Goal: Task Accomplishment & Management: Complete application form

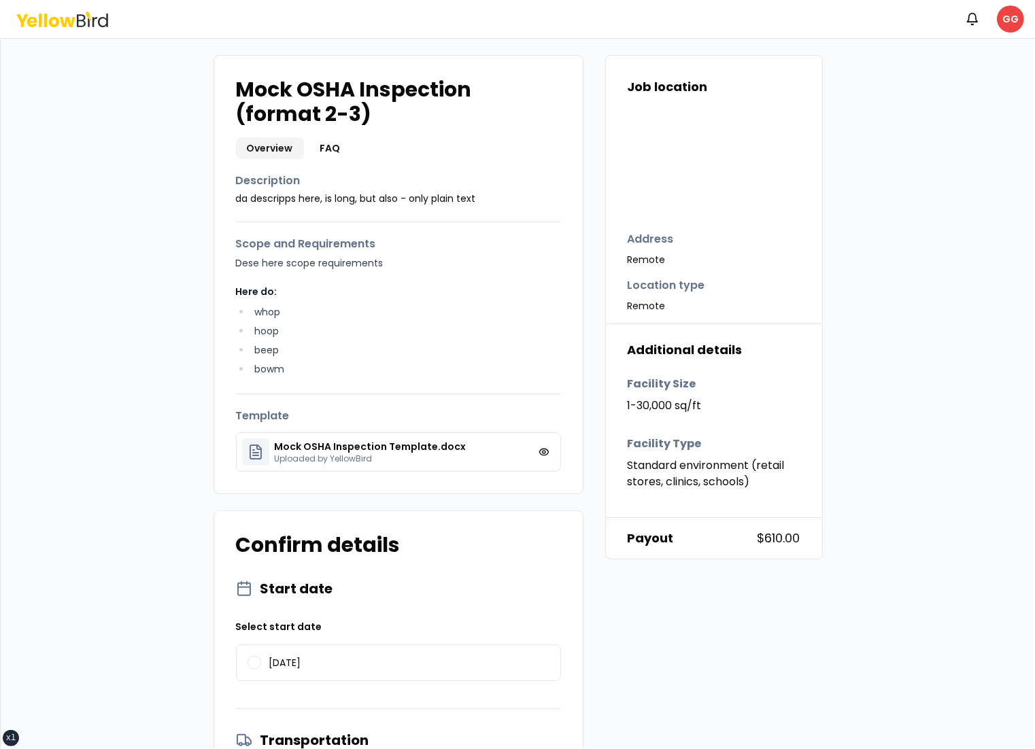
click at [945, 223] on div "Mock OSHA Inspection (format 2-3) Overview FAQ Description da descripps here, i…" at bounding box center [517, 505] width 990 height 900
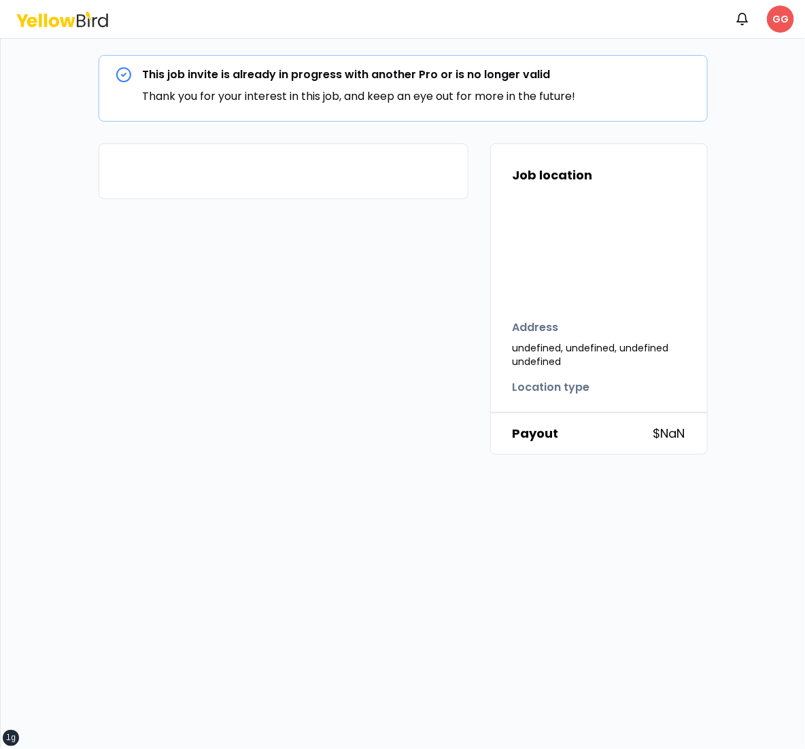
click at [783, 23] on html "xs sm md lg xl 2xl Notifications GG This job invite is already in progress with…" at bounding box center [402, 374] width 805 height 749
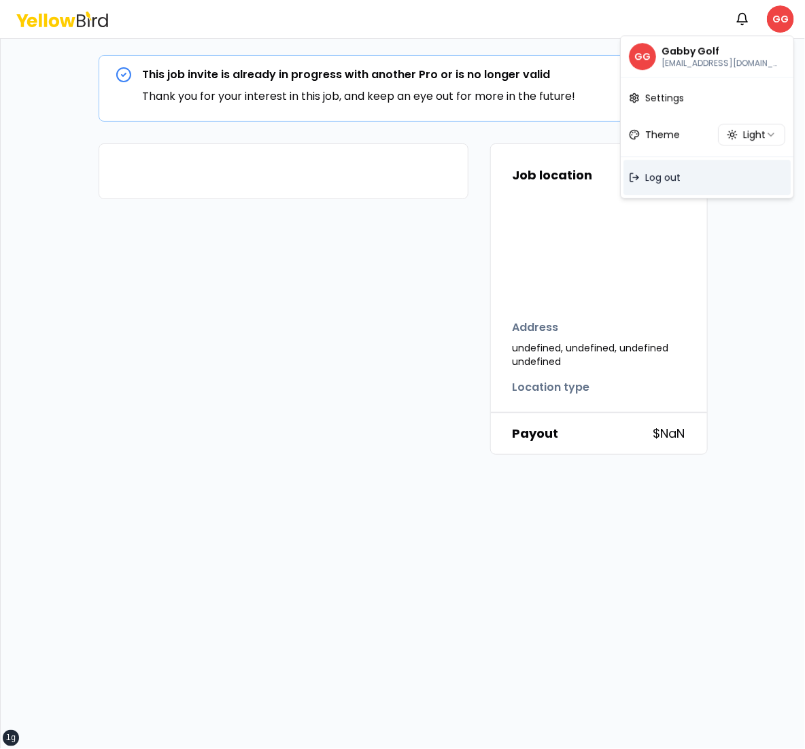
click at [676, 171] on span "Log out" at bounding box center [662, 178] width 35 height 14
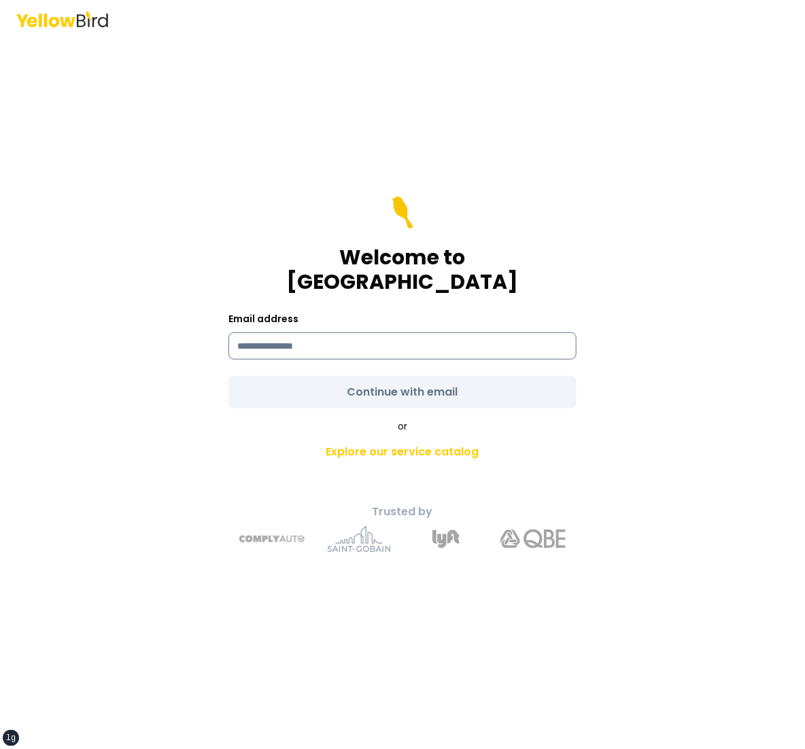
click at [438, 343] on input at bounding box center [402, 345] width 348 height 27
type input "*"
type input "**********"
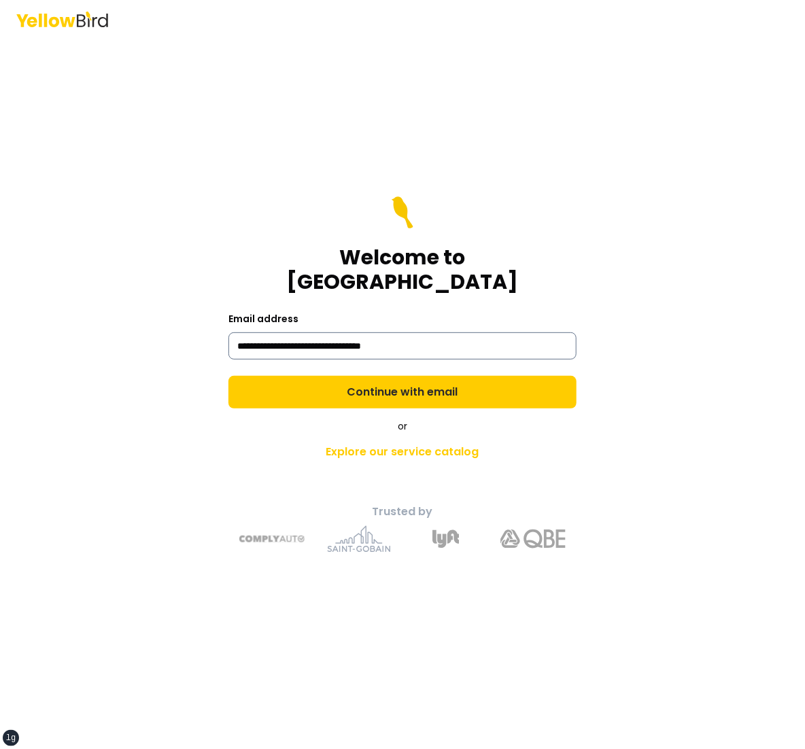
click at [228, 376] on button "Continue with email" at bounding box center [402, 392] width 348 height 33
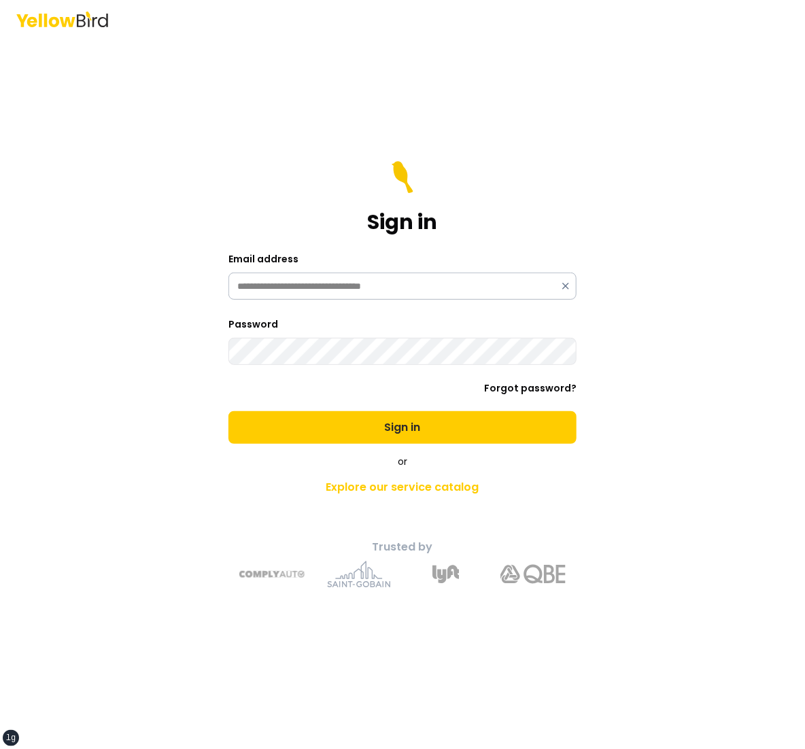
click at [228, 411] on button "Sign in" at bounding box center [402, 427] width 348 height 33
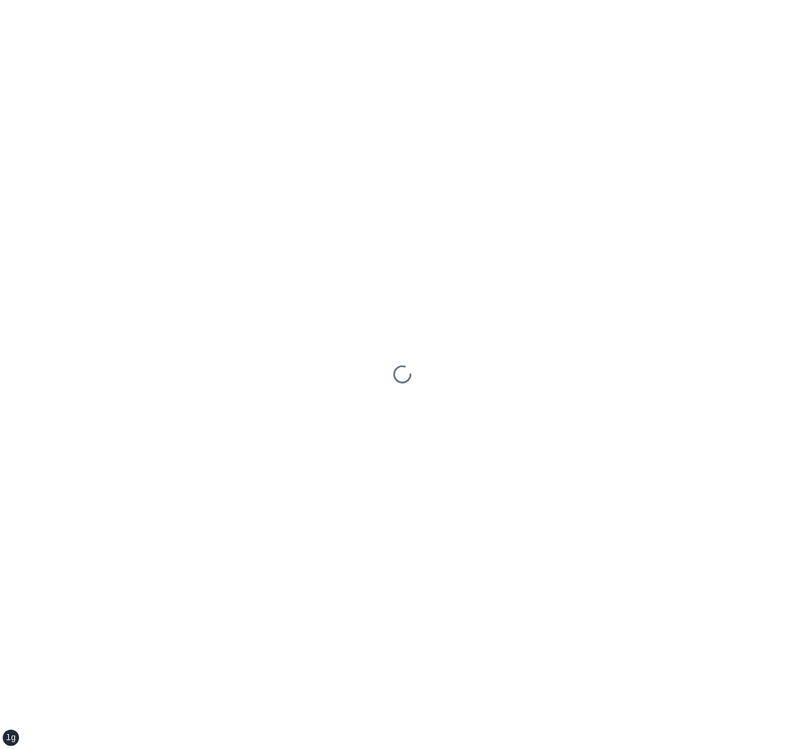
click at [438, 343] on div at bounding box center [402, 374] width 805 height 749
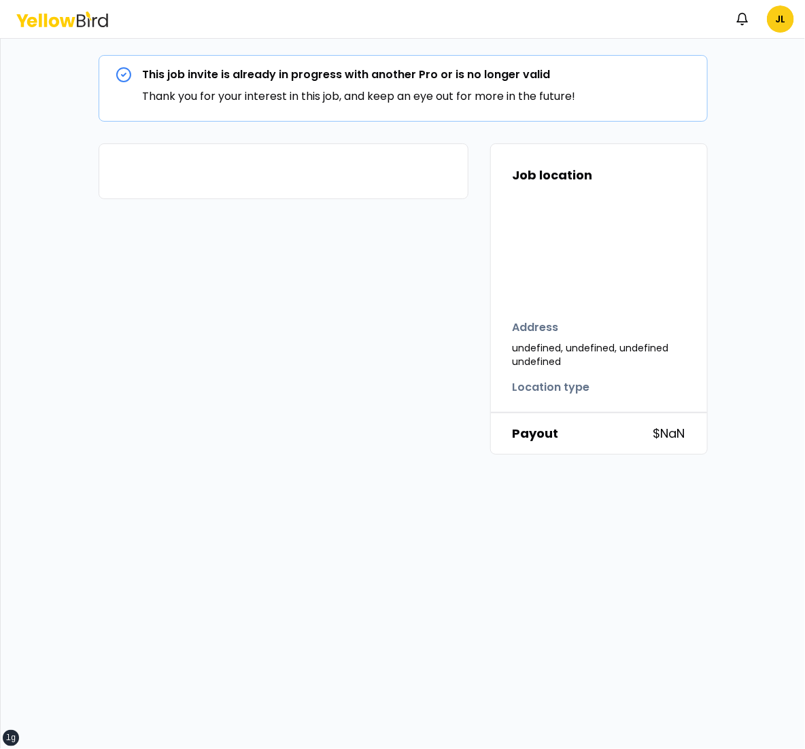
click at [82, 12] on icon at bounding box center [62, 20] width 92 height 16
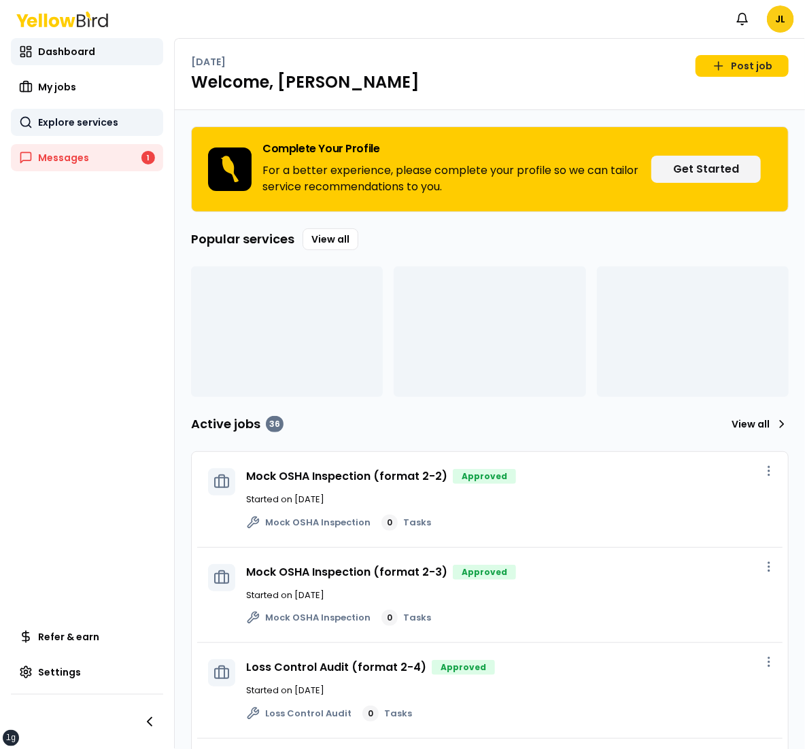
click at [91, 113] on link "Explore services" at bounding box center [87, 122] width 152 height 27
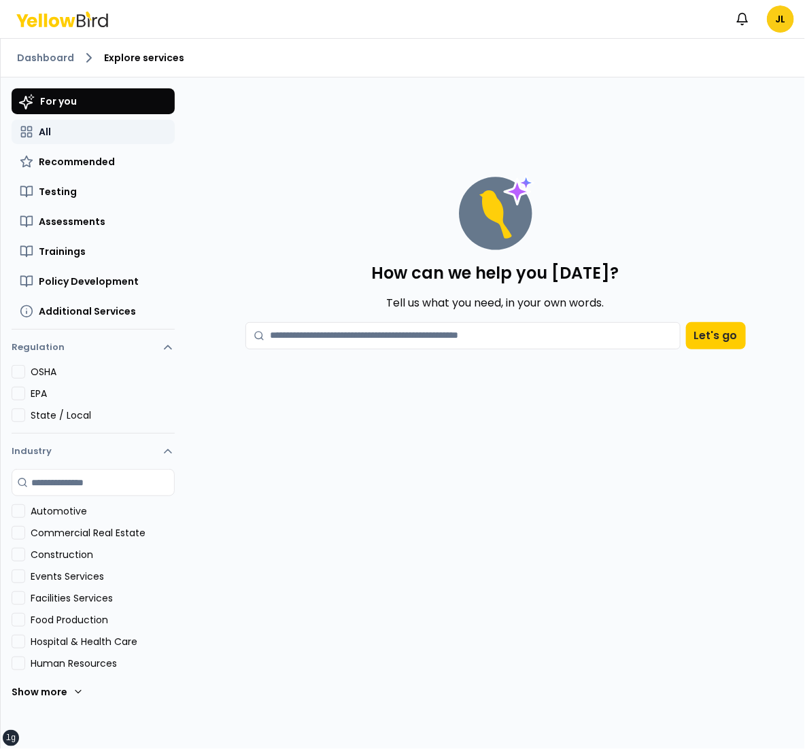
click at [90, 139] on button "All" at bounding box center [93, 132] width 163 height 24
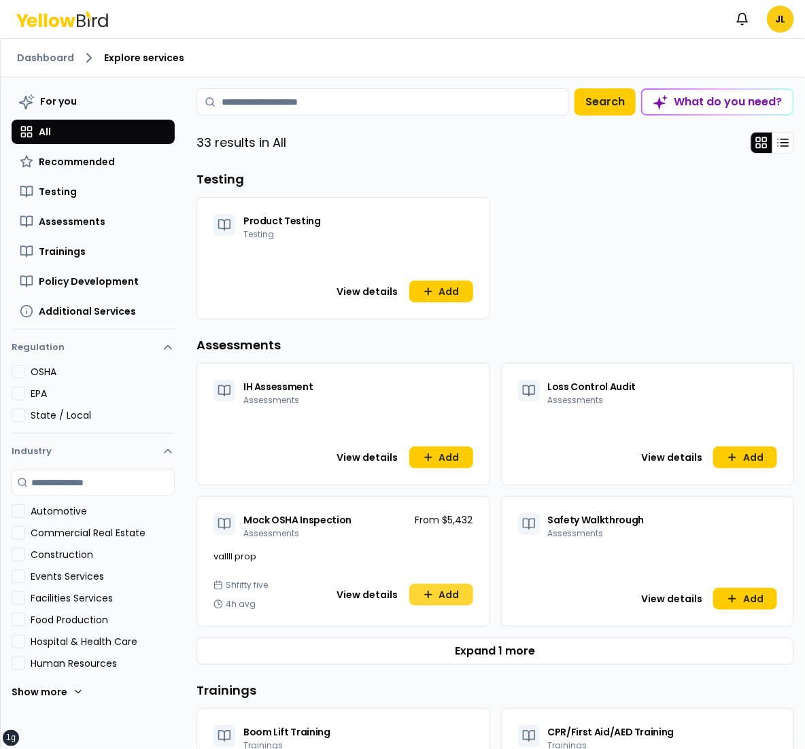
click at [440, 589] on button "Add" at bounding box center [441, 595] width 64 height 22
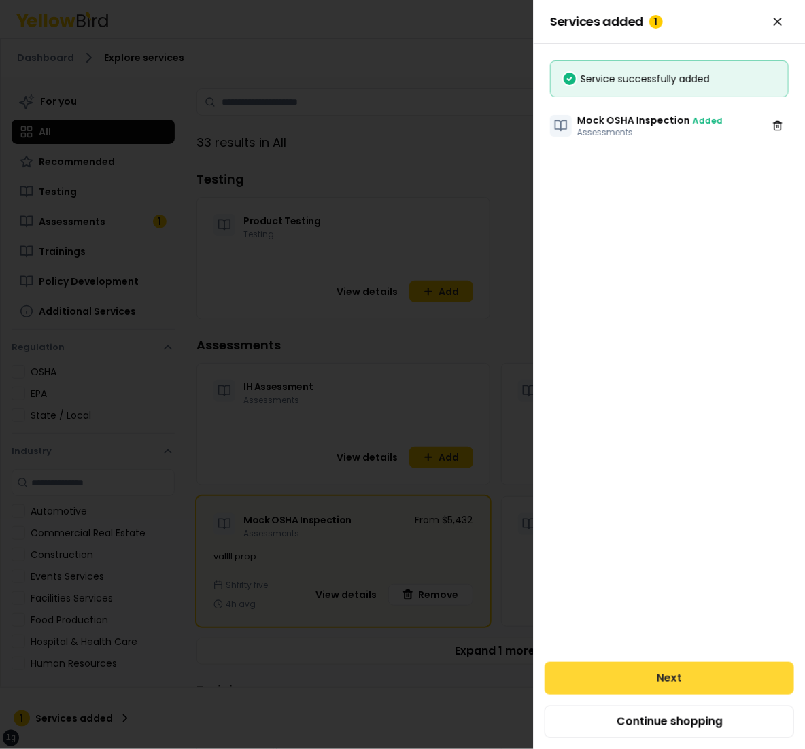
click at [636, 662] on button "Next" at bounding box center [668, 678] width 249 height 33
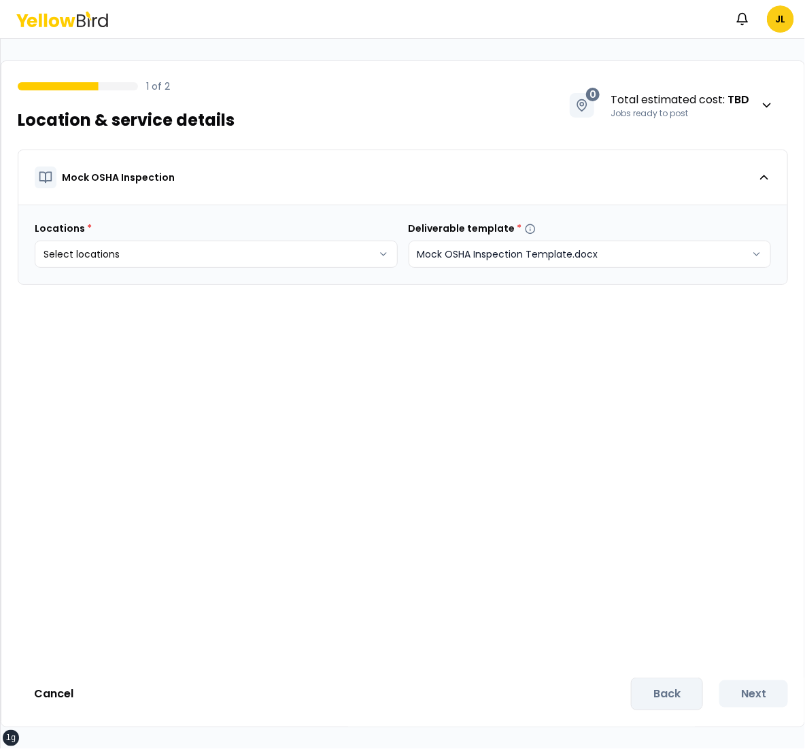
click at [479, 243] on html "xs sm md lg xl 2xl Notifications JL 1 of 2 Location & service details 0 Total e…" at bounding box center [402, 374] width 805 height 749
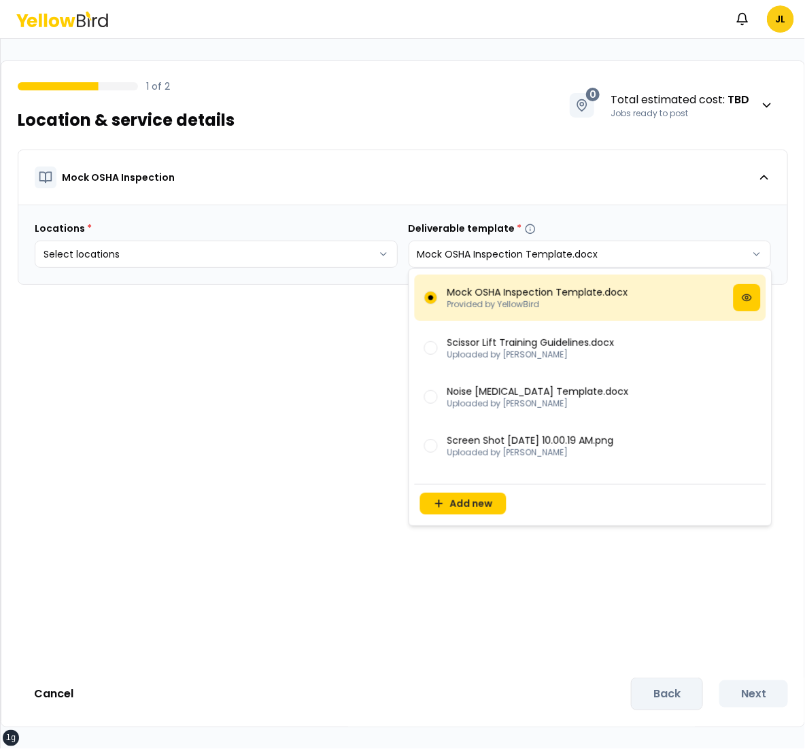
scroll to position [331, 0]
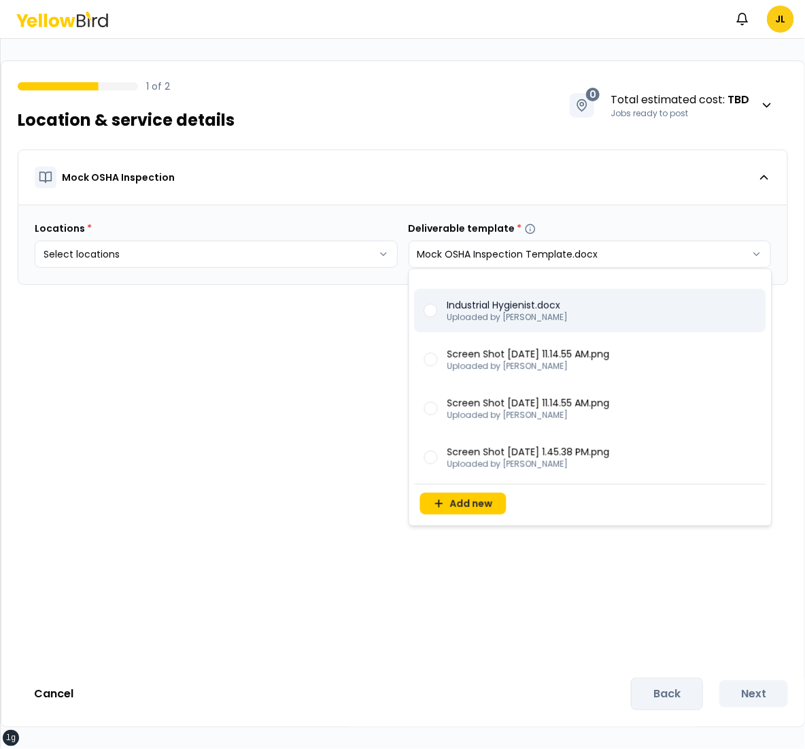
click at [540, 298] on p "Industrial Hygienist.docx" at bounding box center [507, 305] width 121 height 14
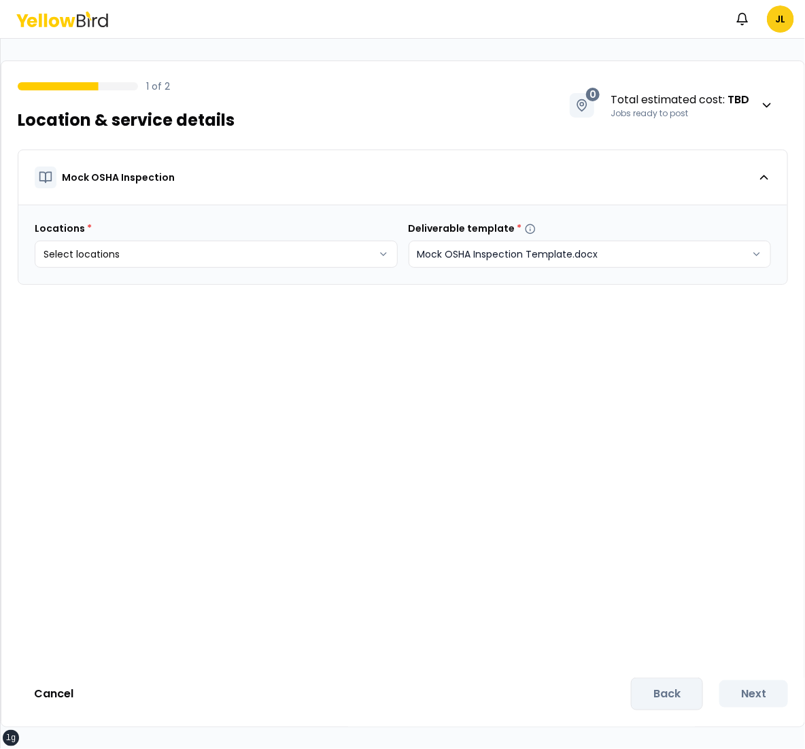
click at [478, 244] on html "xs sm md lg xl 2xl Notifications JL 1 of 2 Location & service details 0 Total e…" at bounding box center [402, 374] width 805 height 749
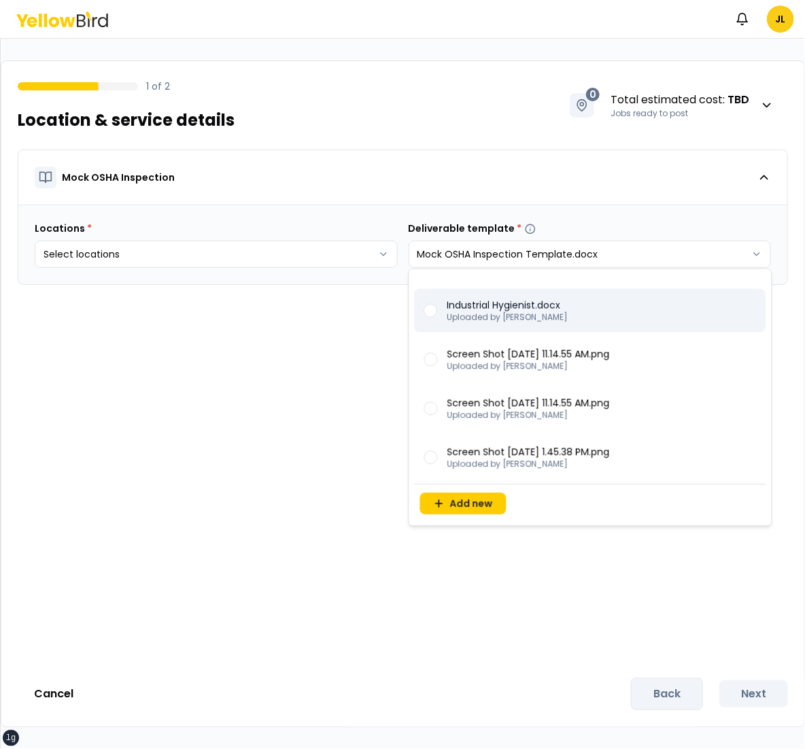
click at [476, 307] on p "Industrial Hygienist.docx" at bounding box center [507, 305] width 121 height 14
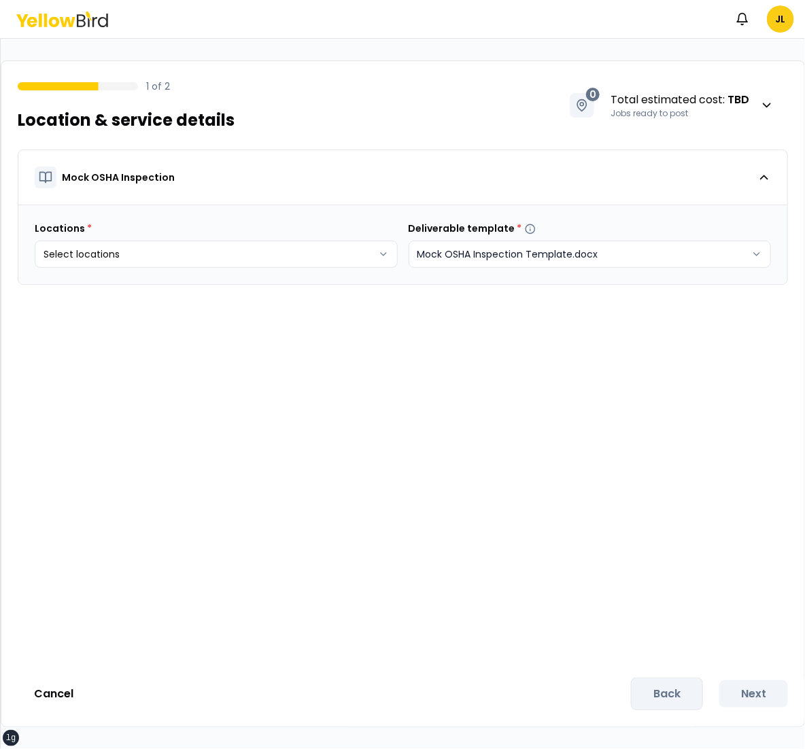
click at [502, 246] on html "xs sm md lg xl 2xl Notifications JL 1 of 2 Location & service details 0 Total e…" at bounding box center [402, 374] width 805 height 749
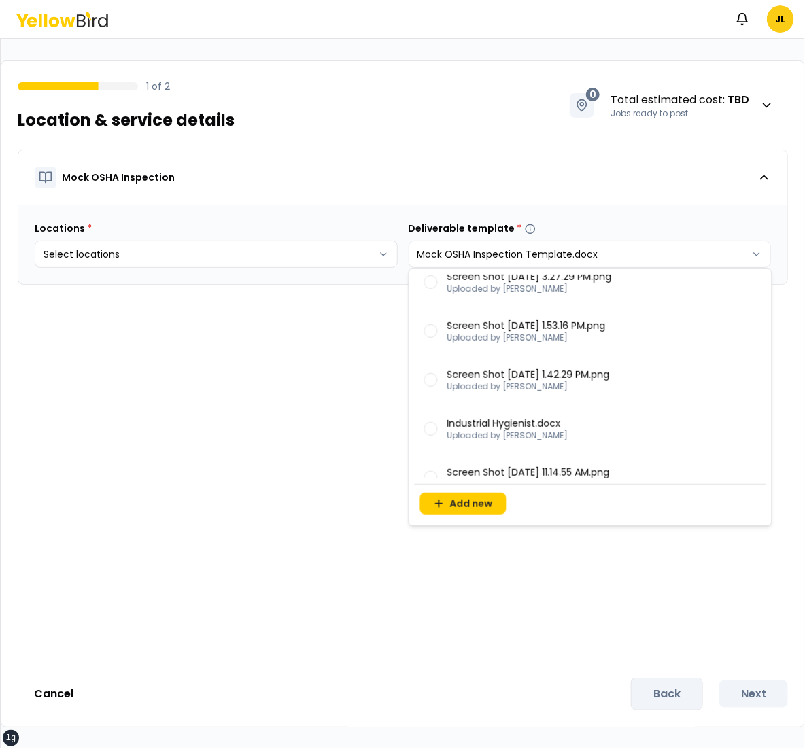
scroll to position [228, 0]
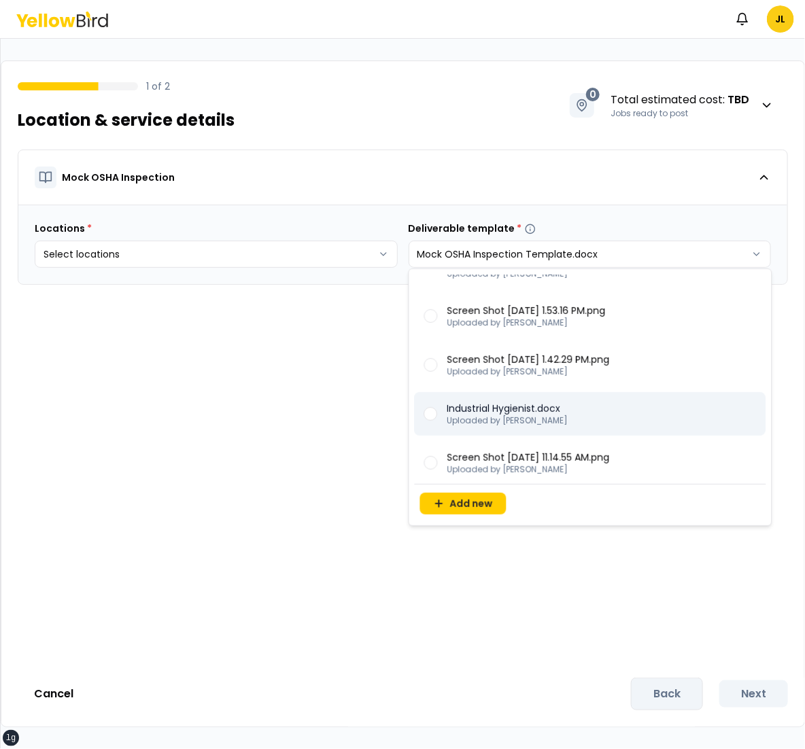
click at [445, 419] on div "Industrial Hygienist.docx Uploaded by Gabbs" at bounding box center [590, 414] width 351 height 44
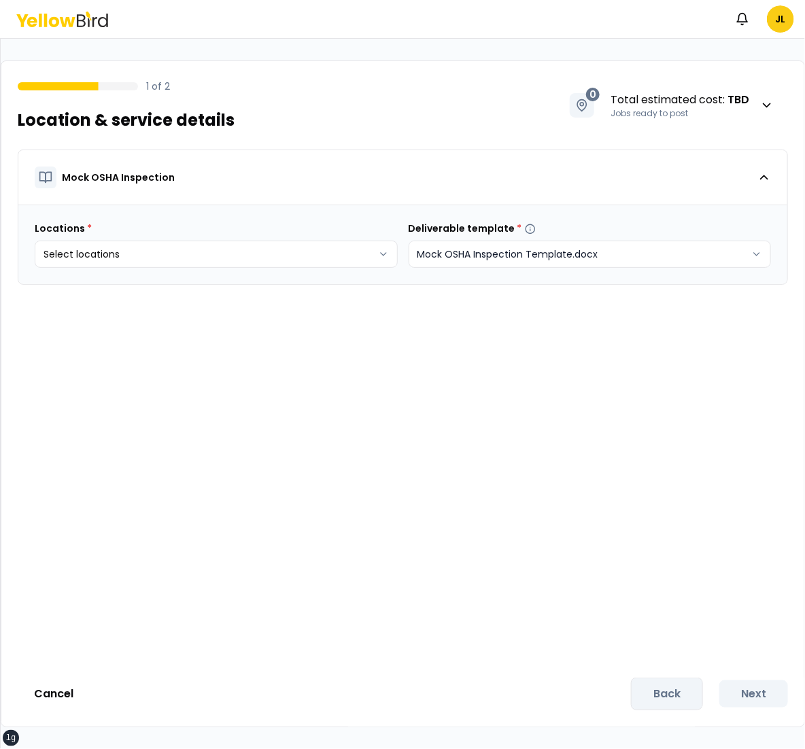
click at [487, 258] on html "xs sm md lg xl 2xl Notifications JL 1 of 2 Location & service details 0 Total e…" at bounding box center [402, 374] width 805 height 749
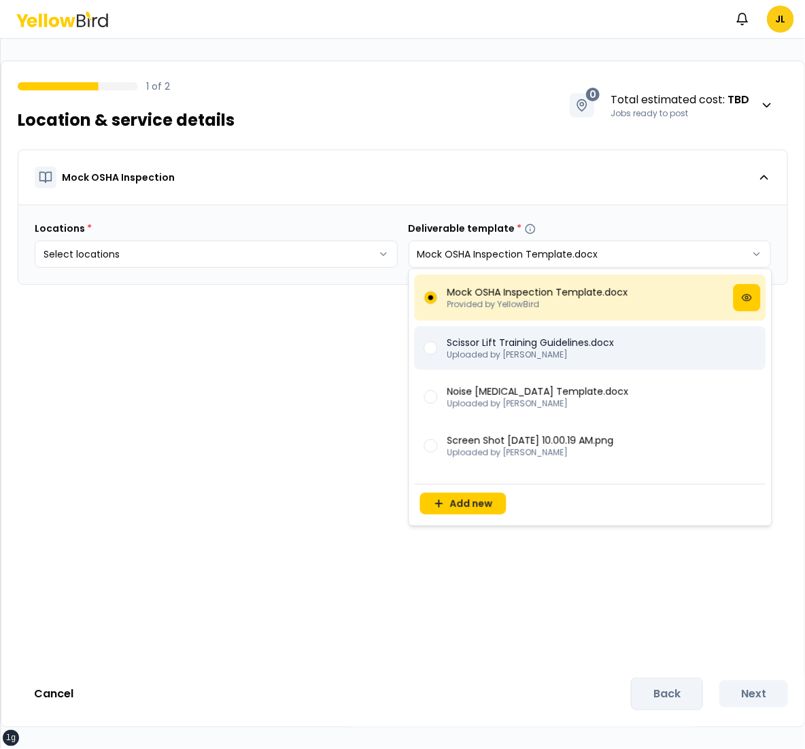
click at [483, 341] on p "Scissor Lift Training Guidelines.docx" at bounding box center [530, 343] width 167 height 14
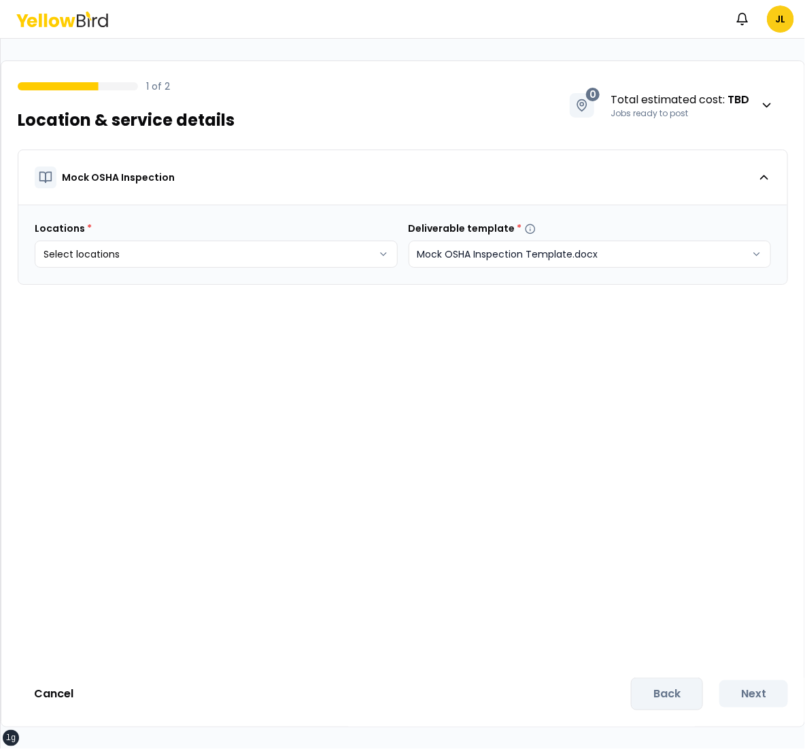
click at [508, 248] on html "xs sm md lg xl 2xl Notifications JL 1 of 2 Location & service details 0 Total e…" at bounding box center [402, 374] width 805 height 749
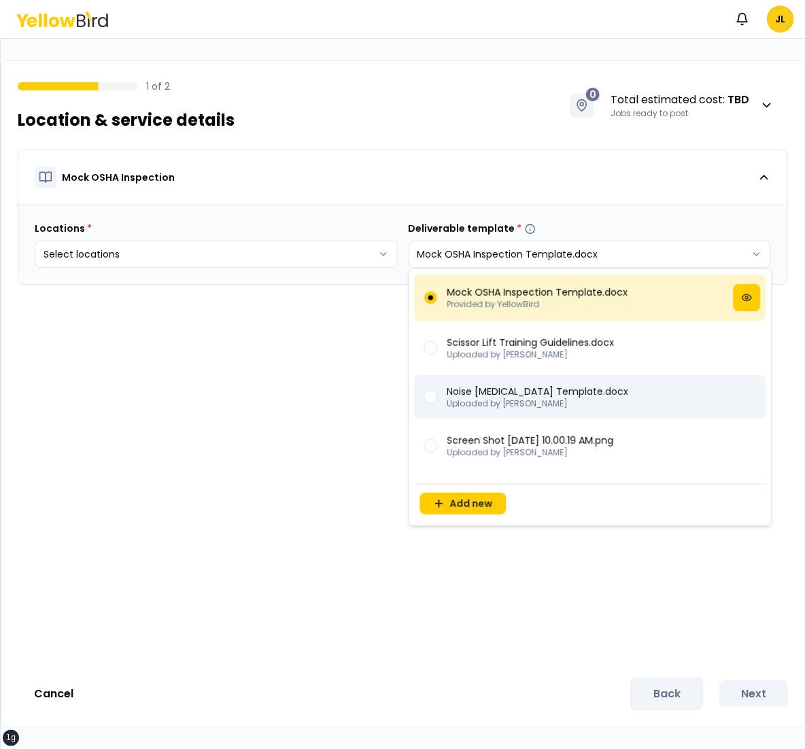
click at [520, 396] on p "Noise Dosimetry Template.docx" at bounding box center [537, 392] width 181 height 14
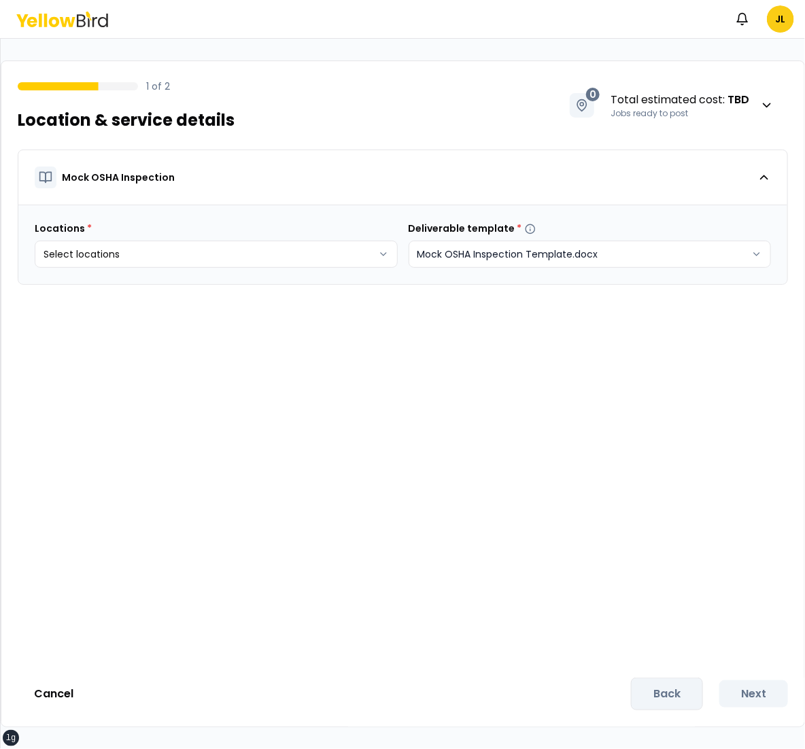
click at [576, 244] on html "xs sm md lg xl 2xl Notifications JL 1 of 2 Location & service details 0 Total e…" at bounding box center [402, 374] width 805 height 749
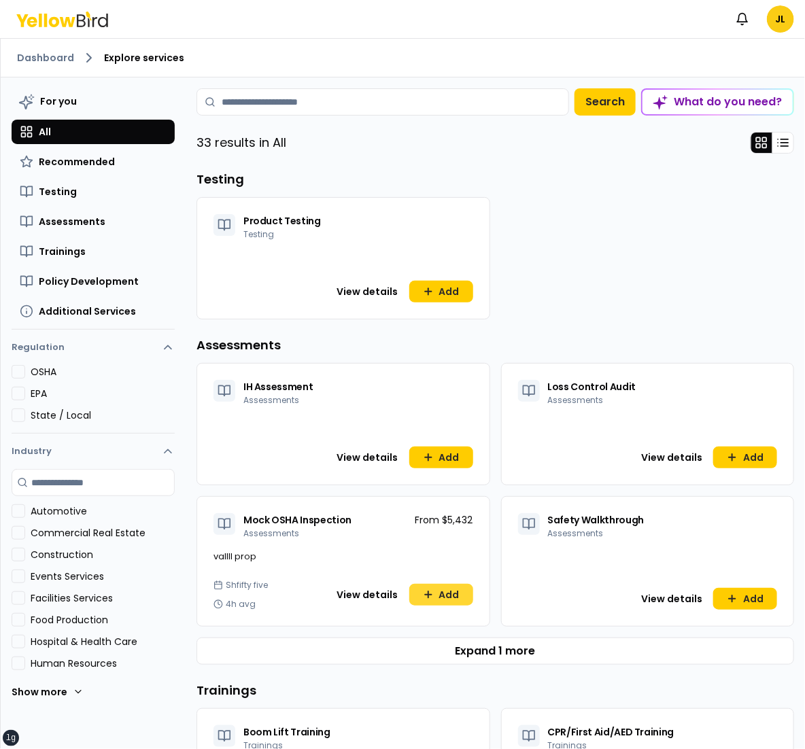
click at [436, 595] on button "Add" at bounding box center [441, 595] width 64 height 22
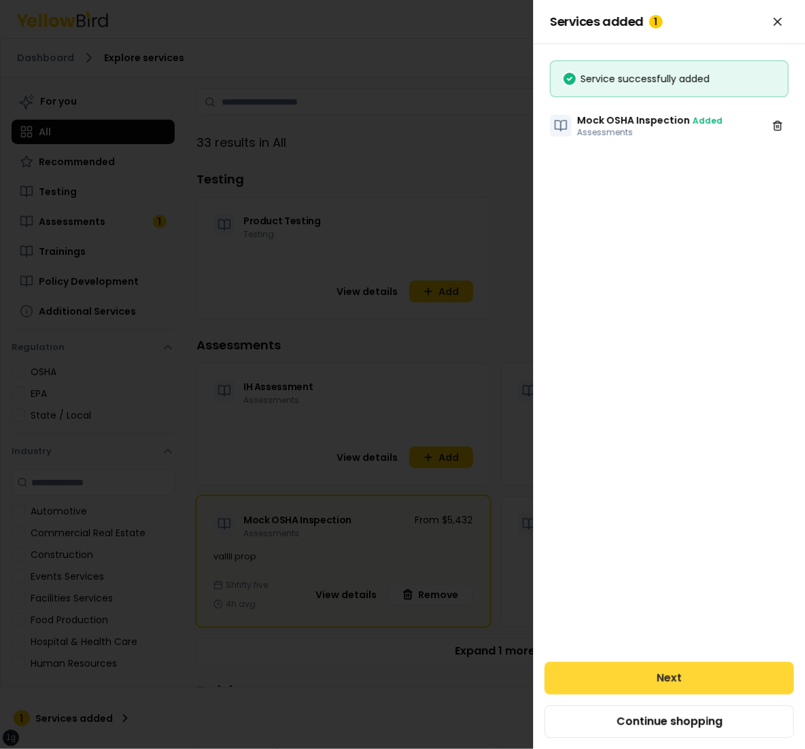
click at [602, 667] on button "Next" at bounding box center [668, 678] width 249 height 33
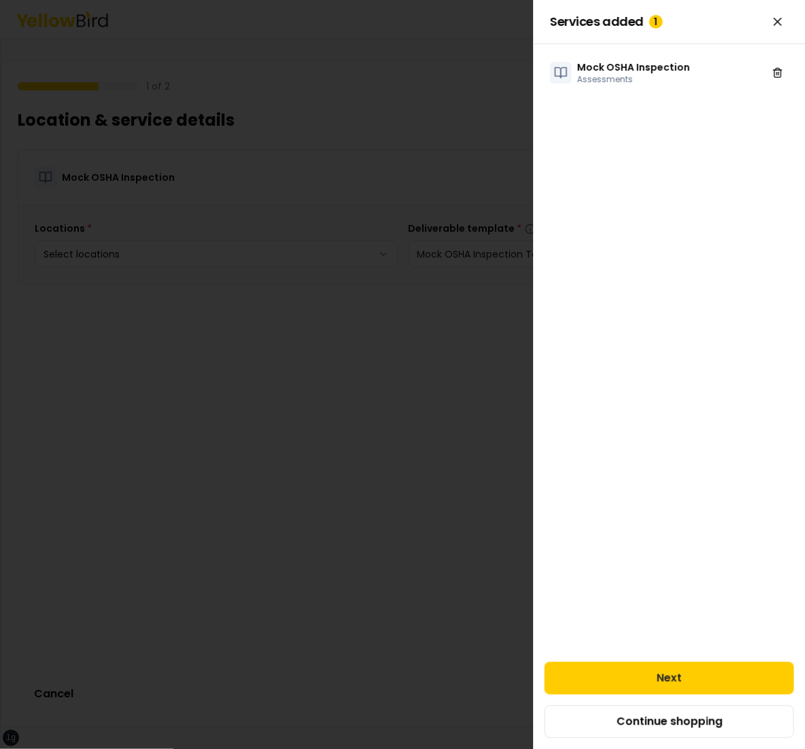
click at [591, 260] on html "xs sm md lg xl 2xl Notifications JL 1 of 2 Location & service details 0 Total e…" at bounding box center [402, 374] width 805 height 749
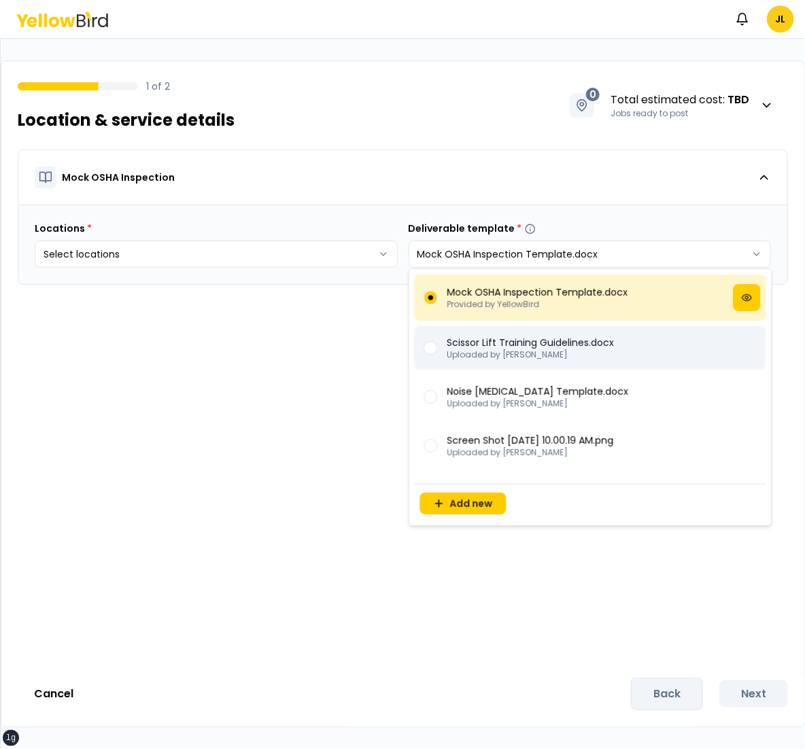
click at [562, 338] on p "Scissor Lift Training Guidelines.docx" at bounding box center [530, 343] width 167 height 14
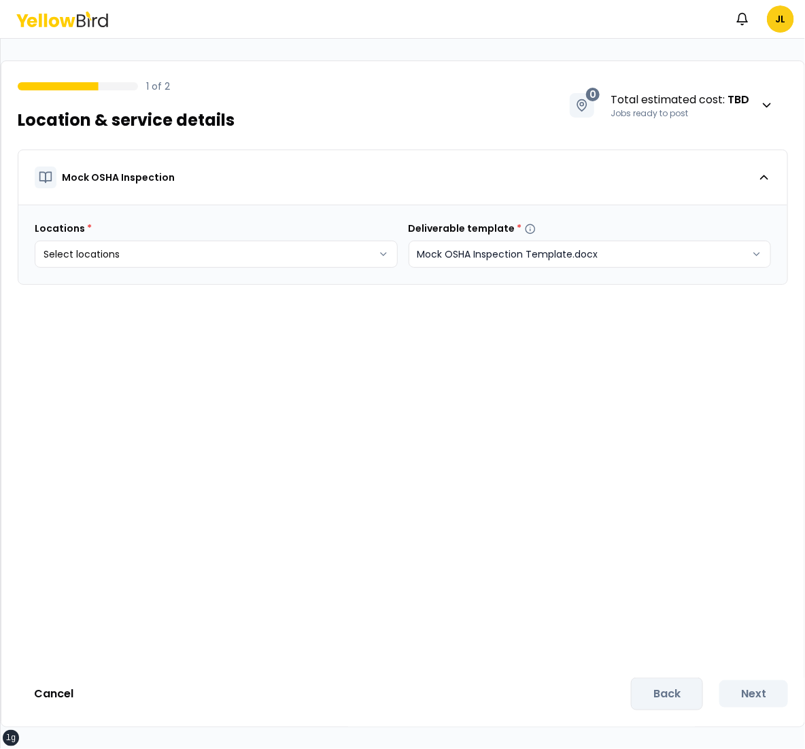
click at [547, 242] on html "xs sm md lg xl 2xl Notifications JL 1 of 2 Location & service details 0 Total e…" at bounding box center [402, 374] width 805 height 749
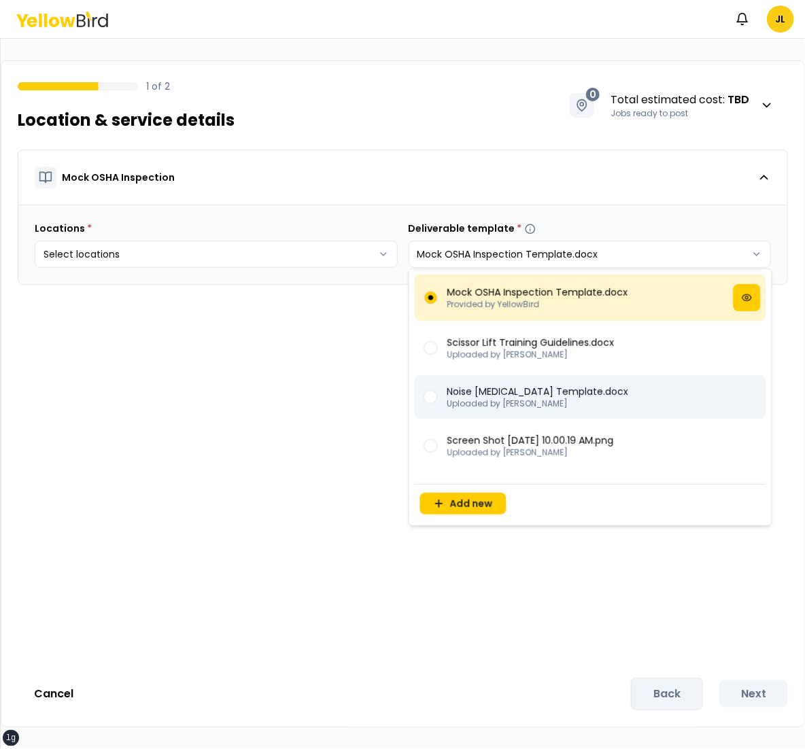
click at [430, 394] on span at bounding box center [431, 397] width 14 height 14
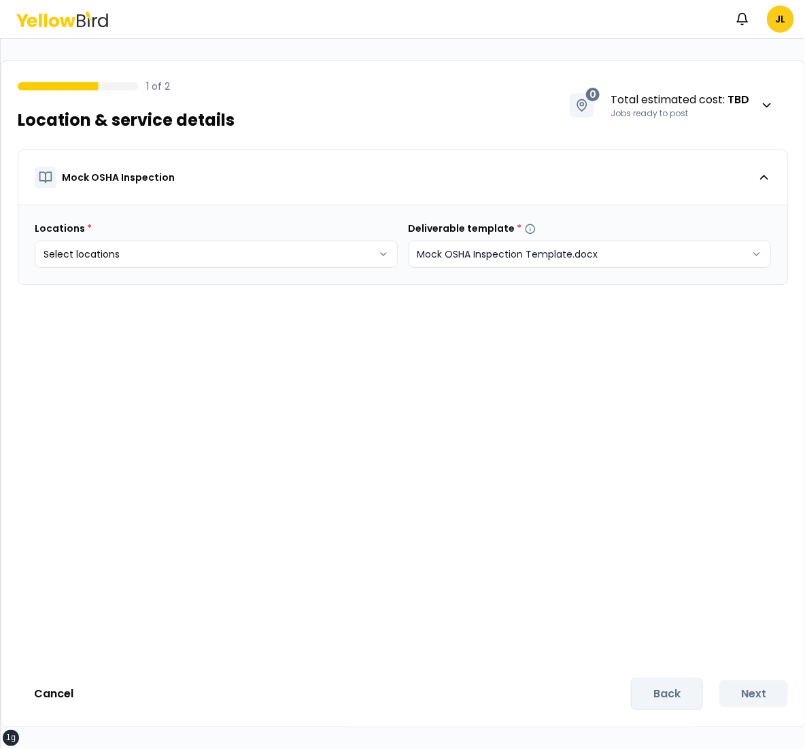
click at [500, 260] on html "xs sm md lg xl 2xl Notifications JL 1 of 2 Location & service details 0 Total e…" at bounding box center [402, 374] width 805 height 749
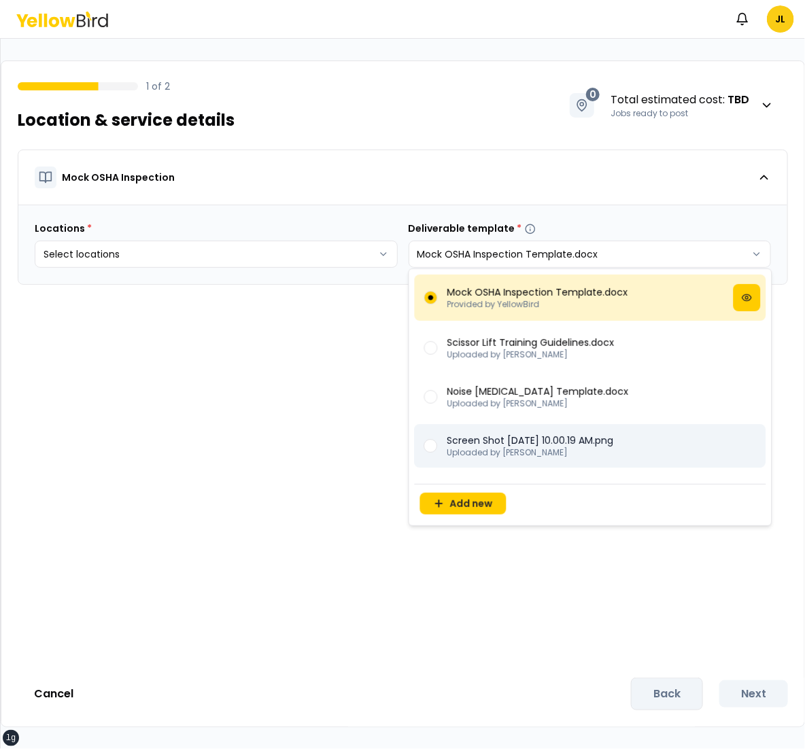
click at [486, 432] on div "Screen Shot 2022-08-04 at 10.00.19 AM.png Uploaded by Gabbs" at bounding box center [590, 446] width 351 height 44
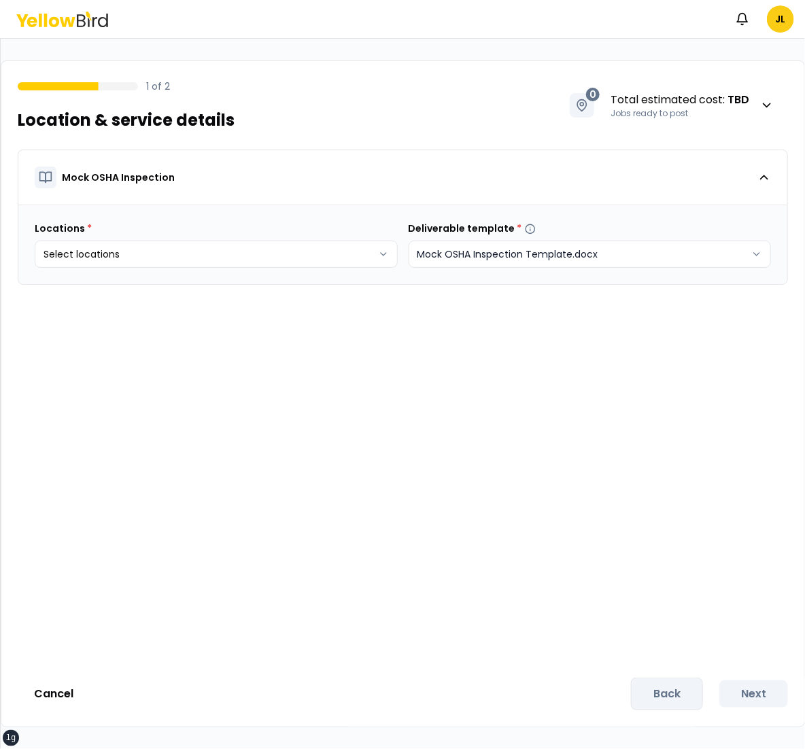
click at [509, 246] on html "xs sm md lg xl 2xl Notifications JL 1 of 2 Location & service details 0 Total e…" at bounding box center [402, 374] width 805 height 749
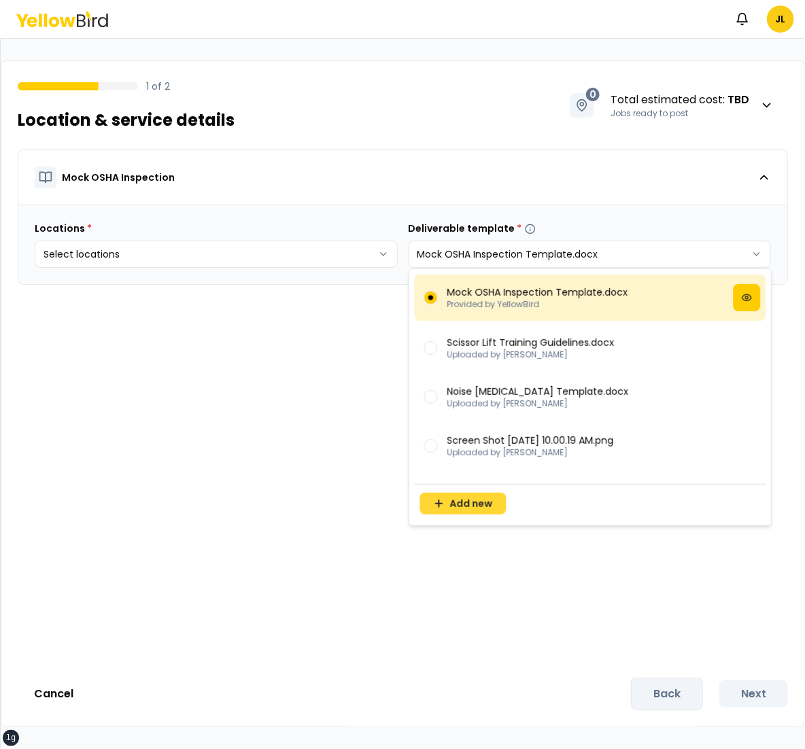
click at [465, 496] on button "Add new" at bounding box center [463, 504] width 86 height 22
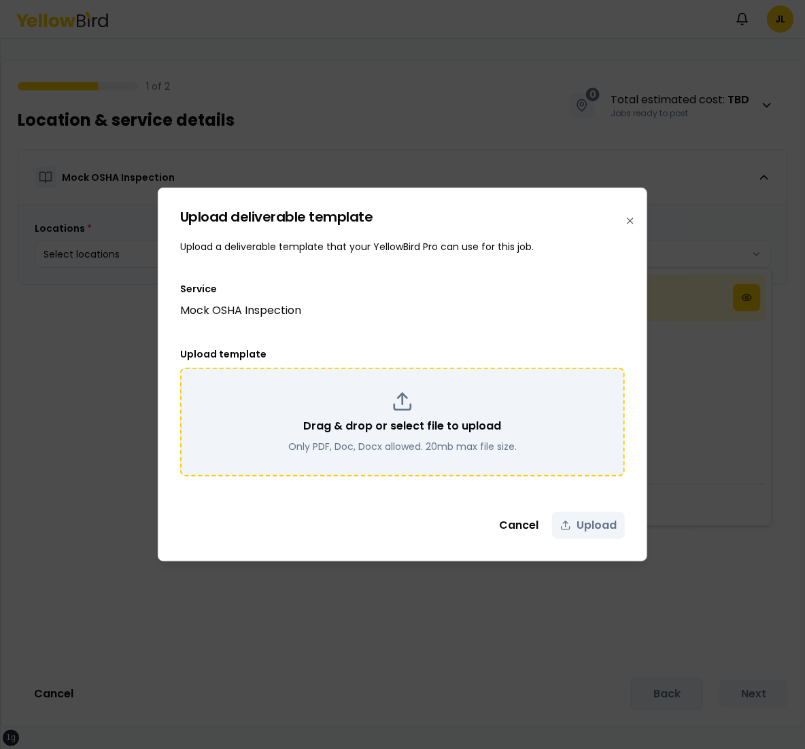
click at [520, 411] on div "Drag & drop or select file to upload Only PDF, Doc, Docx allowed. 20mb max file…" at bounding box center [402, 422] width 420 height 63
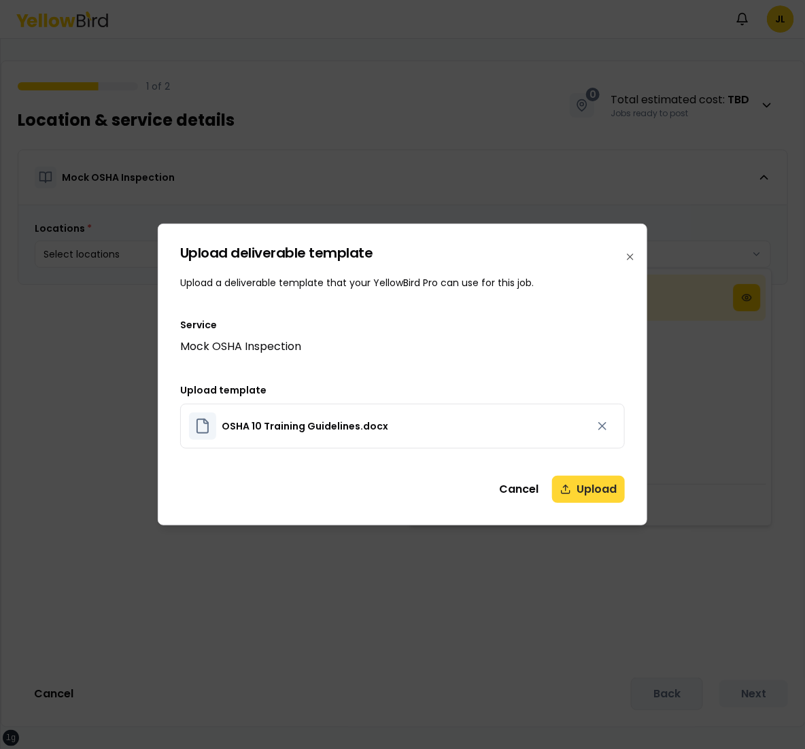
click at [598, 489] on button "Upload" at bounding box center [588, 489] width 73 height 27
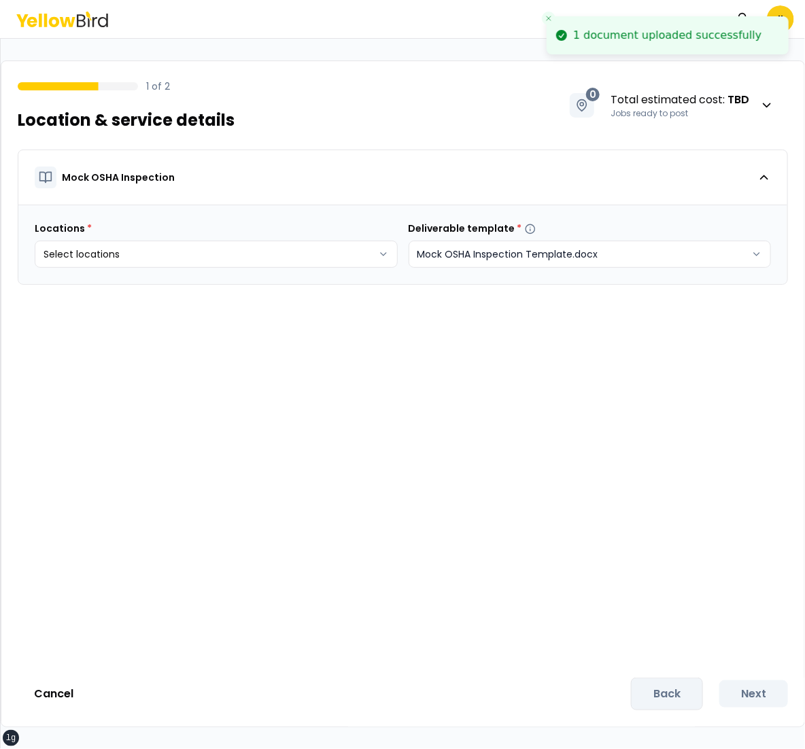
click at [561, 254] on html "xs sm md lg xl 2xl 1 document uploaded successfully Notifications JL 1 of 2 Loc…" at bounding box center [402, 374] width 805 height 749
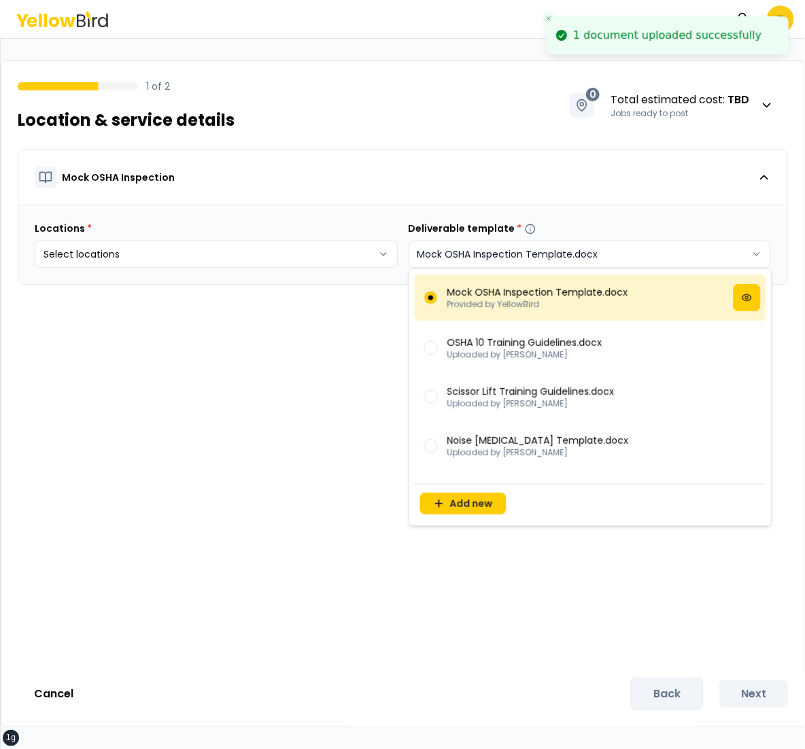
click at [561, 254] on html "xs sm md lg xl 2xl 1 document uploaded successfully Notifications JL 1 of 2 Loc…" at bounding box center [402, 374] width 805 height 749
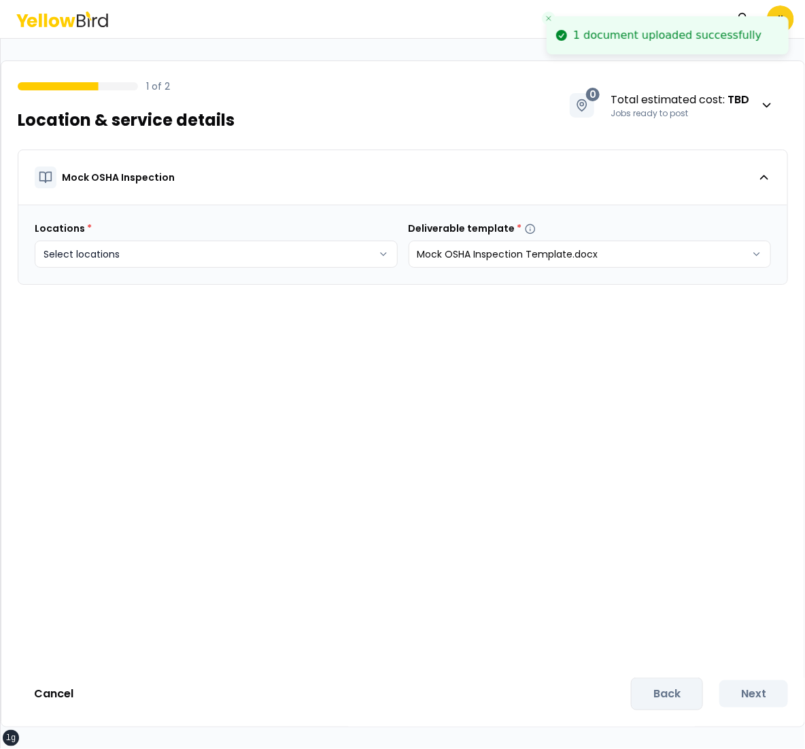
click at [328, 251] on html "xs sm md lg xl 2xl 1 document uploaded successfully Notifications JL 1 of 2 Loc…" at bounding box center [402, 374] width 805 height 749
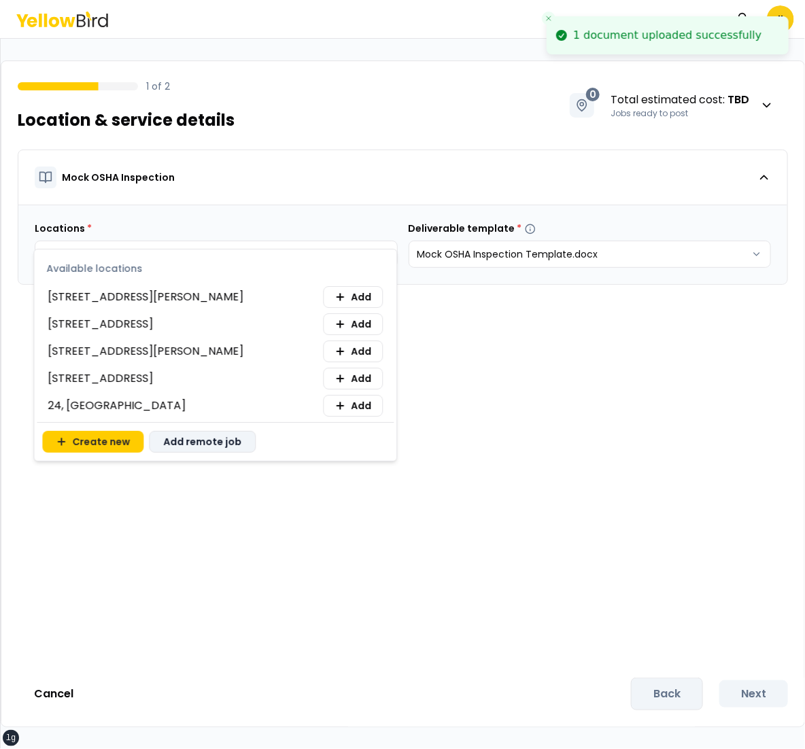
click at [216, 440] on button "Add remote job" at bounding box center [202, 442] width 107 height 22
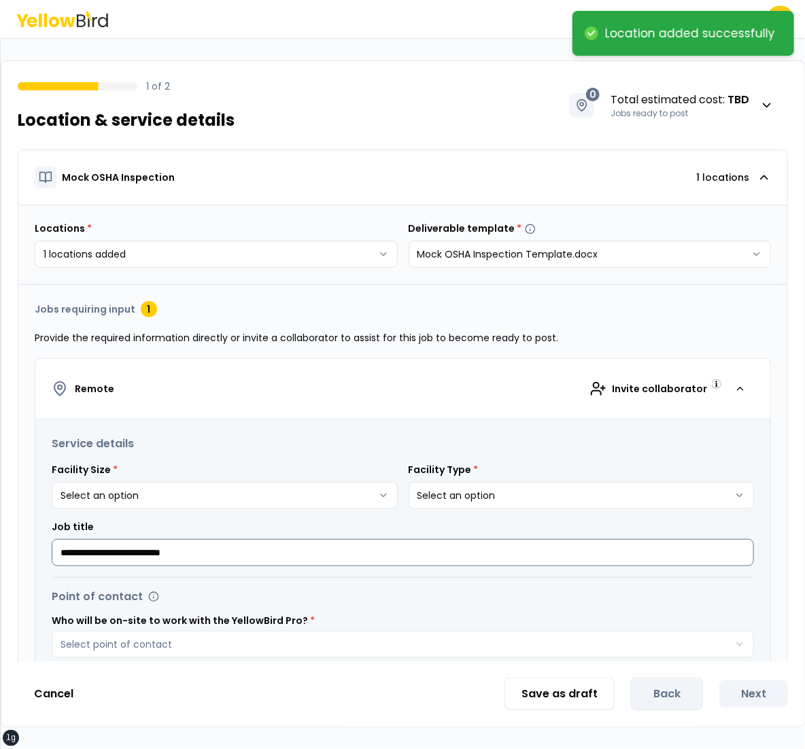
click at [317, 540] on input "**********" at bounding box center [403, 552] width 702 height 27
click at [300, 543] on input "**********" at bounding box center [403, 552] width 702 height 27
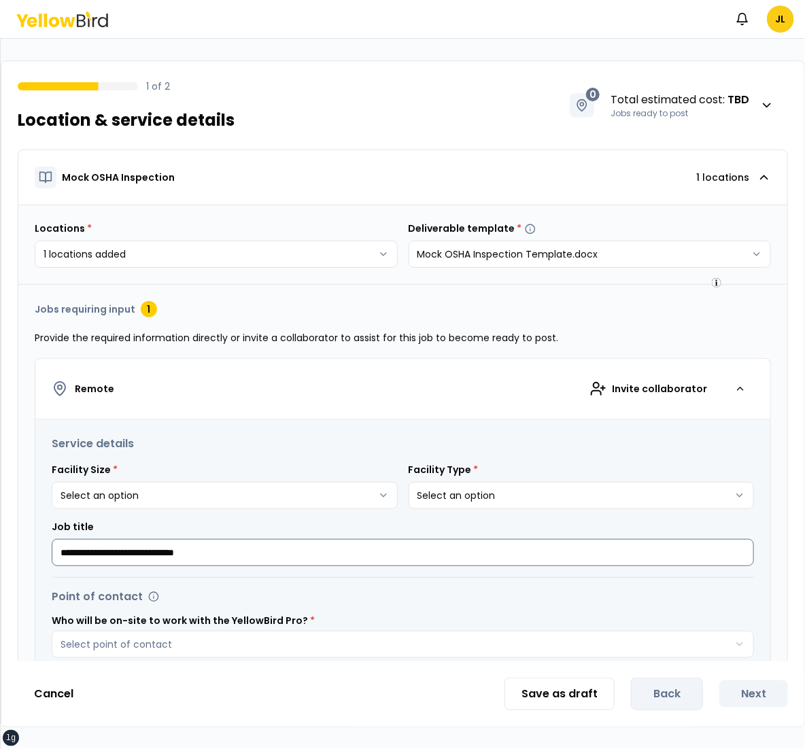
scroll to position [127, 0]
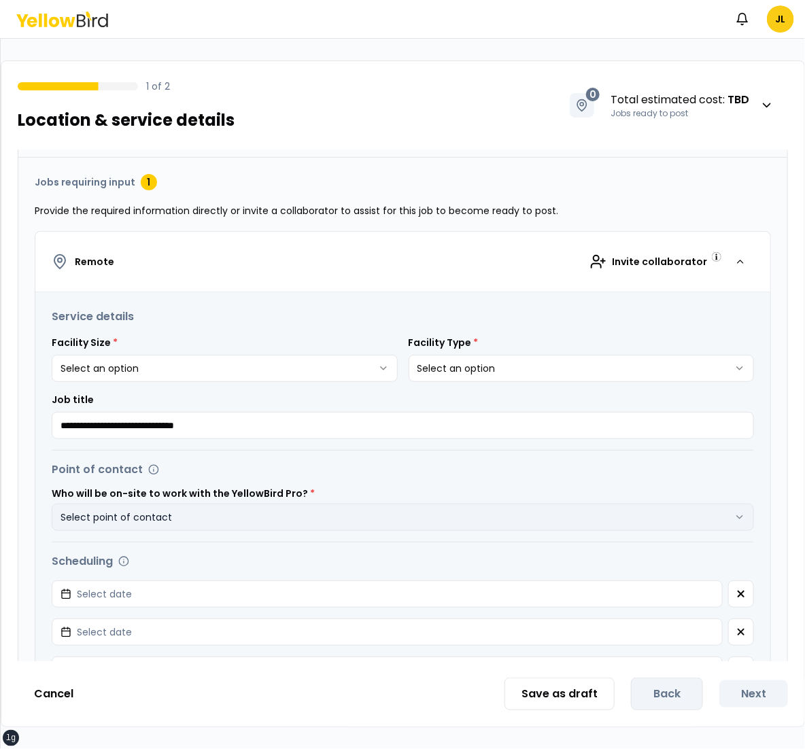
type input "**********"
click at [303, 512] on button "Select point of contact" at bounding box center [403, 517] width 702 height 27
click at [52, 581] on button "Select date" at bounding box center [387, 594] width 671 height 27
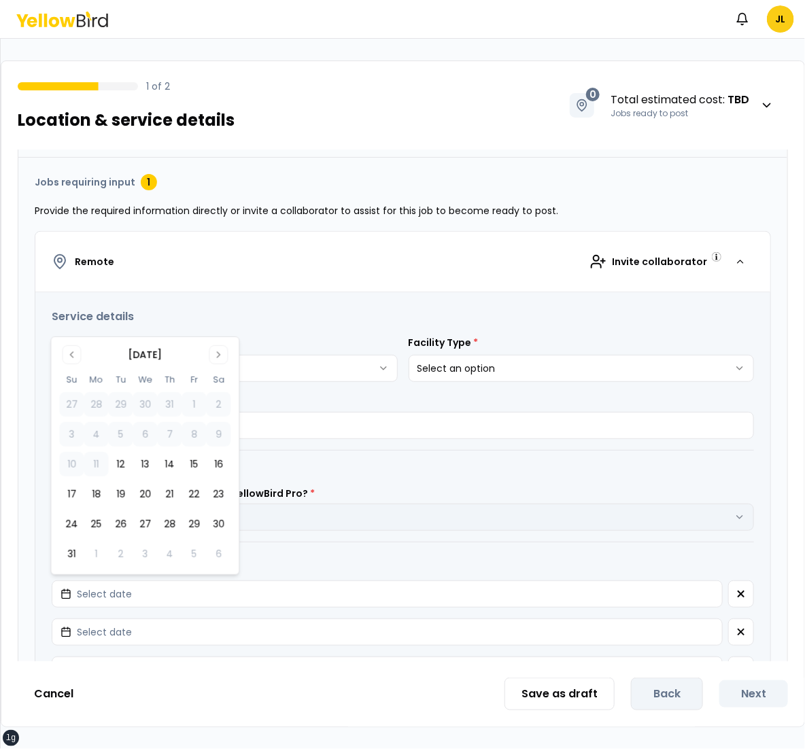
click button "12" at bounding box center [120, 464] width 24 height 24
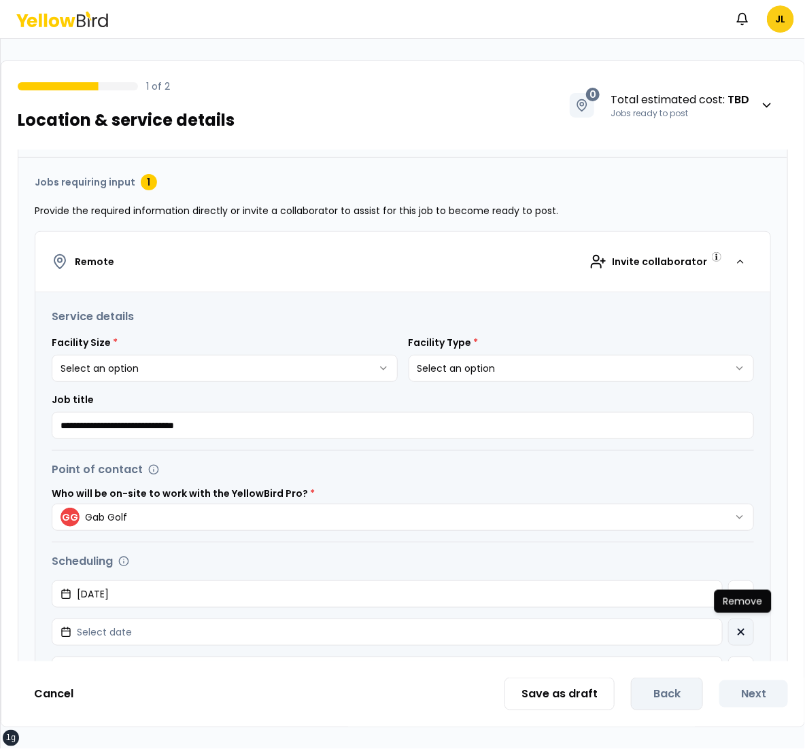
click at [738, 627] on icon "button" at bounding box center [741, 632] width 11 height 11
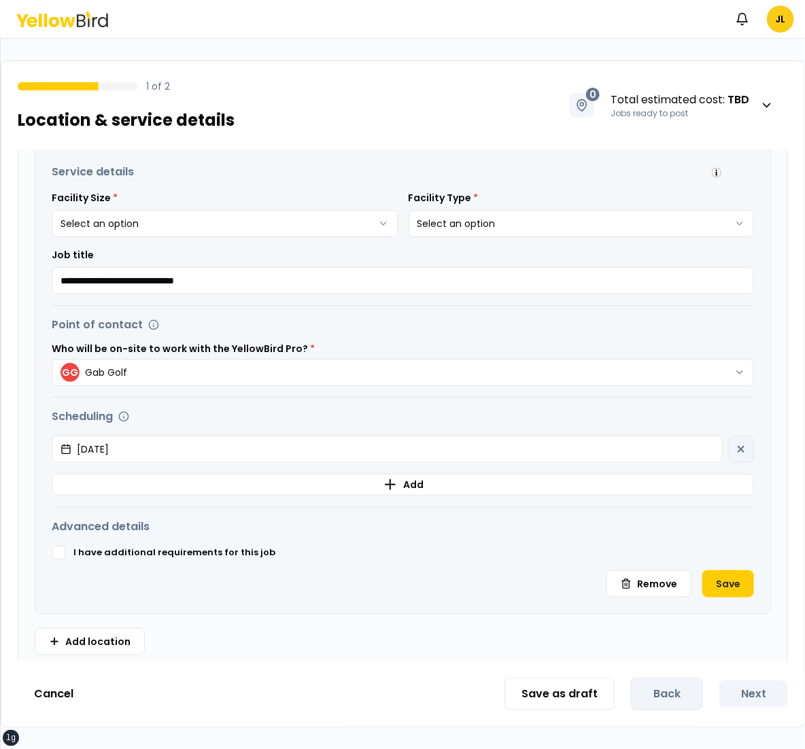
scroll to position [279, 0]
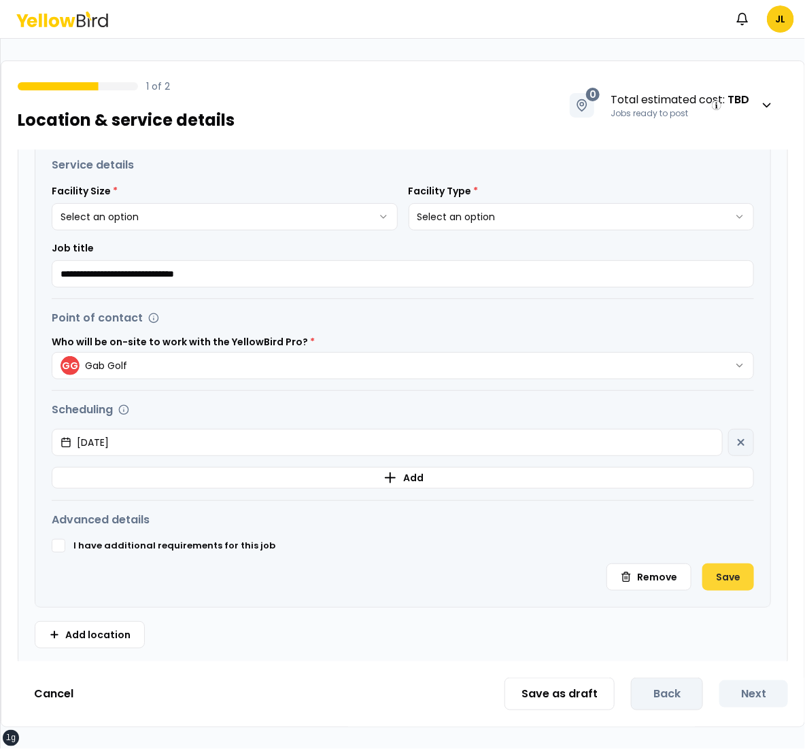
click at [733, 578] on button "Save" at bounding box center [728, 577] width 52 height 27
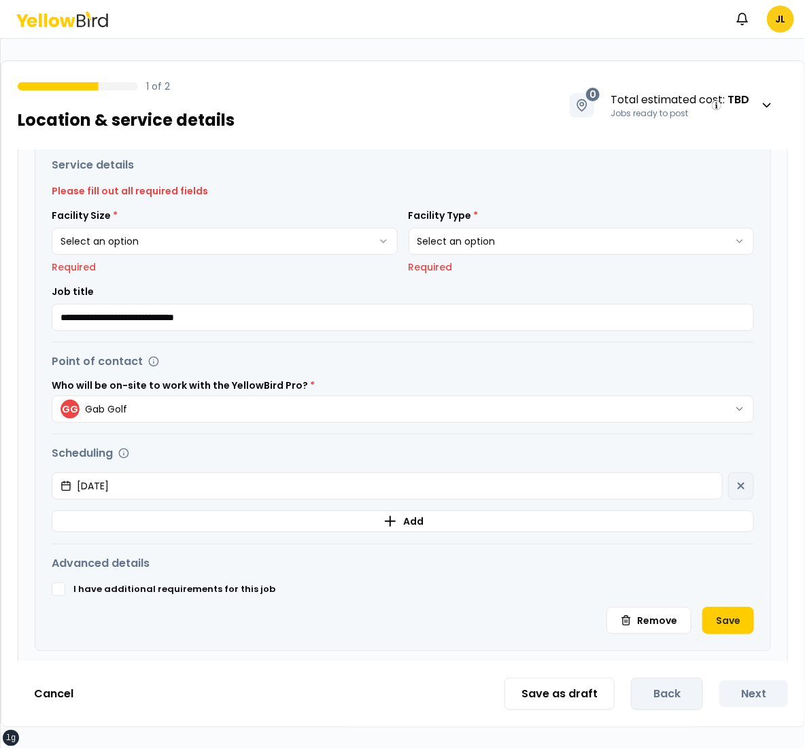
click at [347, 235] on html "**********" at bounding box center [402, 374] width 805 height 749
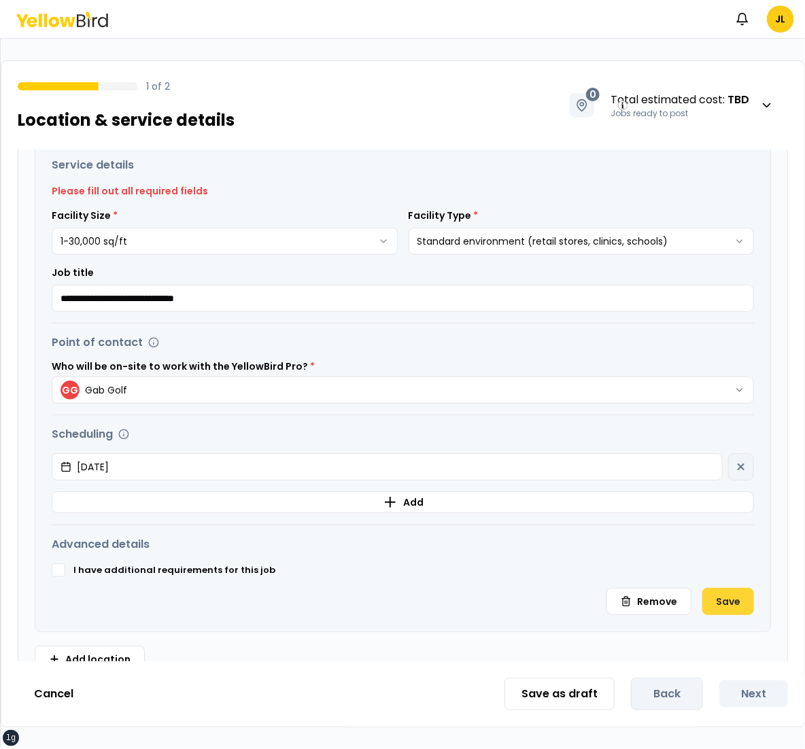
click at [724, 601] on button "Save" at bounding box center [728, 601] width 52 height 27
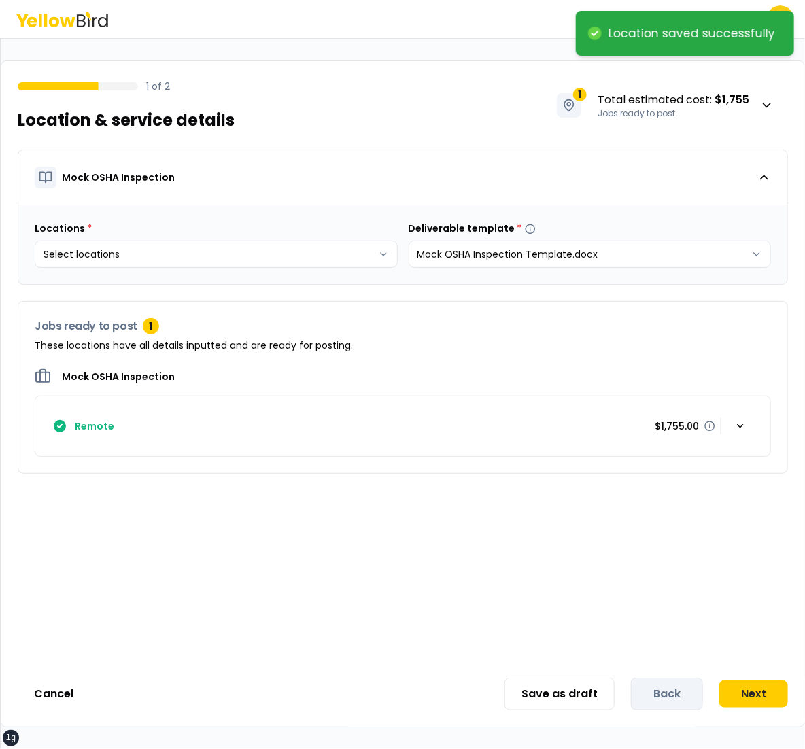
scroll to position [0, 0]
click at [748, 691] on button "Next" at bounding box center [753, 693] width 69 height 27
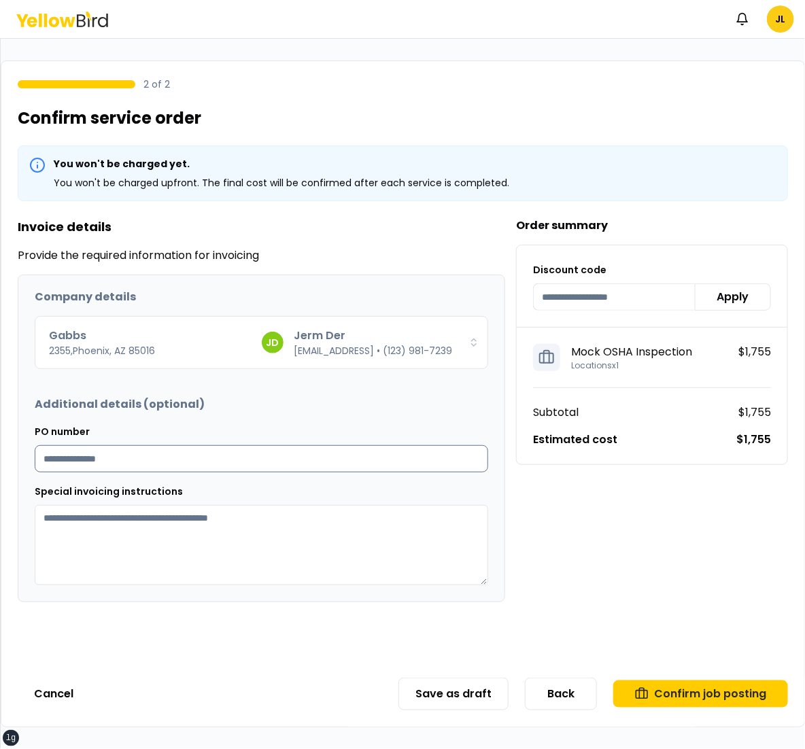
click at [470, 458] on input "PO number" at bounding box center [261, 458] width 453 height 27
type input "*********"
click at [683, 690] on button "Confirm job posting" at bounding box center [700, 693] width 175 height 27
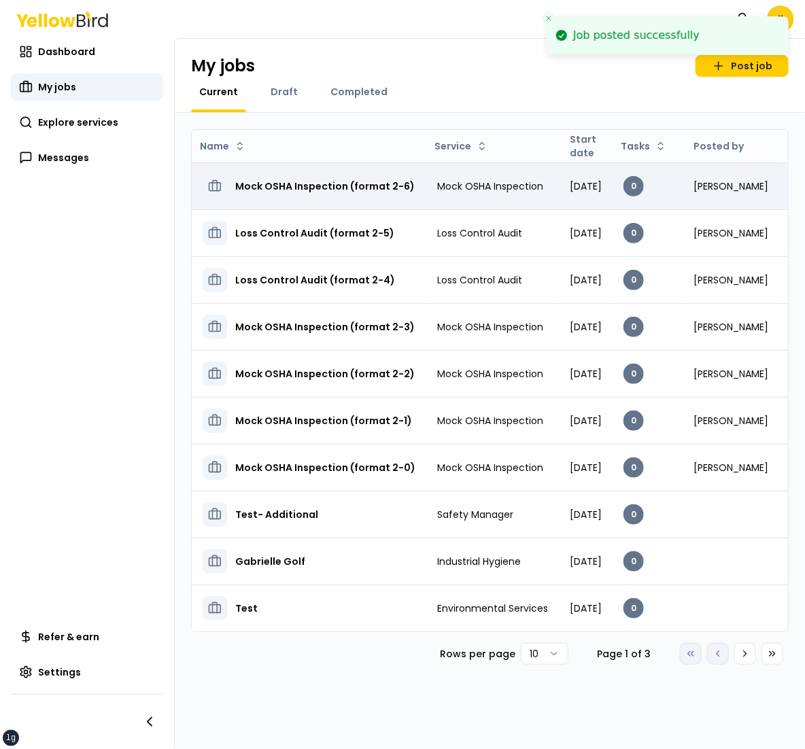
click at [338, 184] on h3 "Mock OSHA Inspection (format 2-6)" at bounding box center [324, 186] width 179 height 24
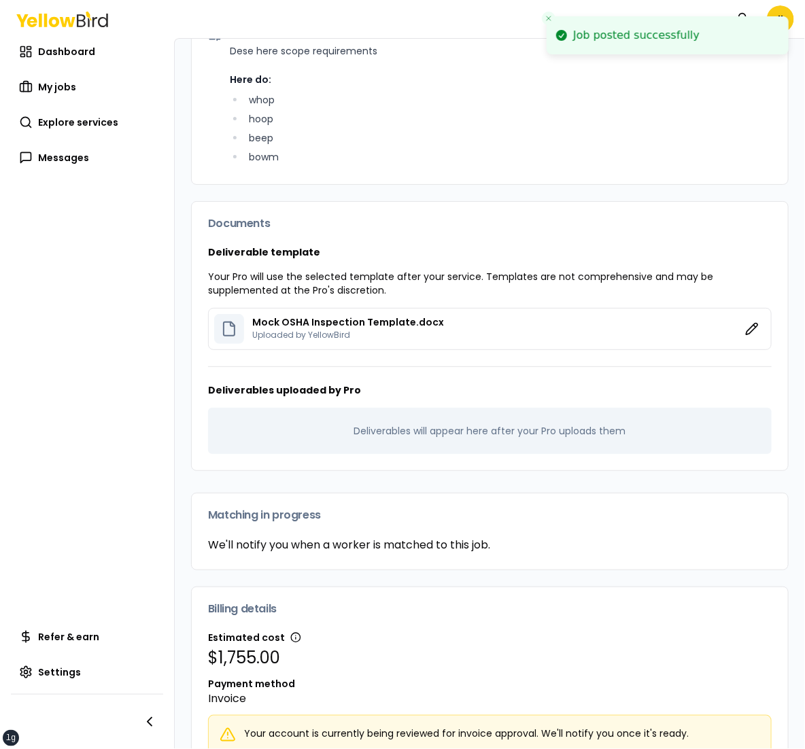
scroll to position [491, 0]
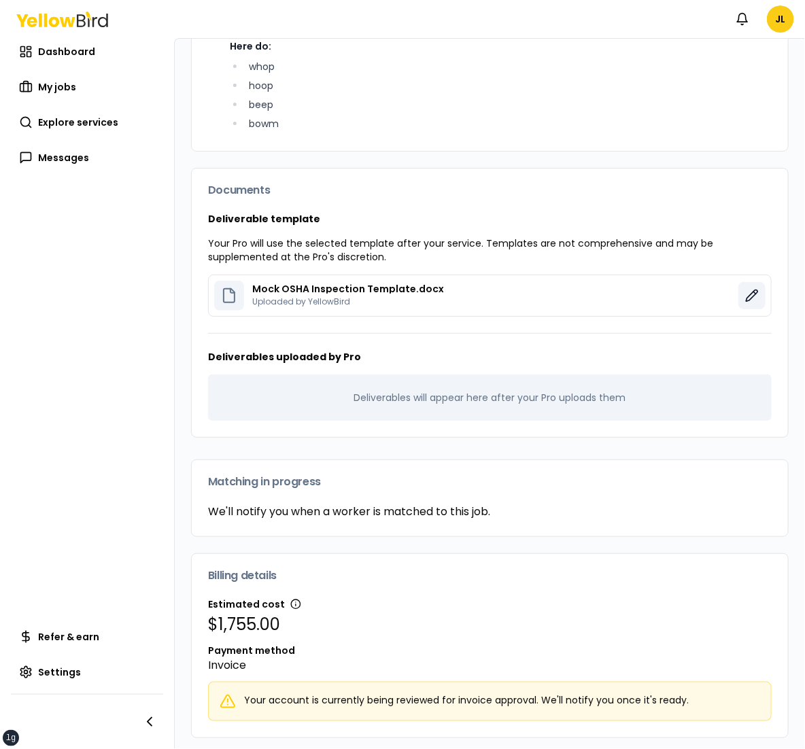
click at [754, 292] on icon "button" at bounding box center [752, 296] width 14 height 14
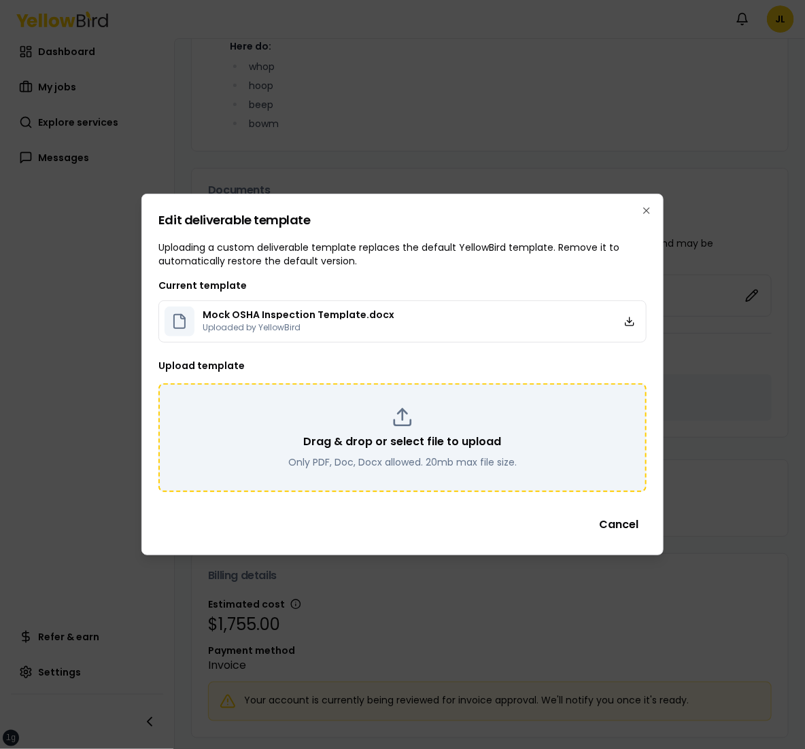
click at [513, 433] on div "Drag & drop or select file to upload Only PDF, Doc, Docx allowed. 20mb max file…" at bounding box center [403, 438] width 464 height 63
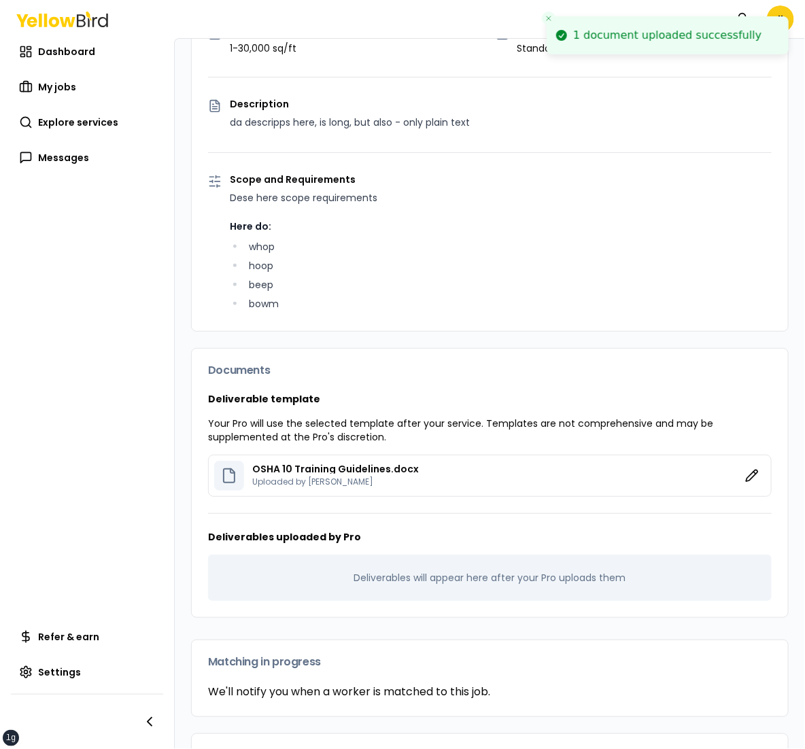
scroll to position [277, 0]
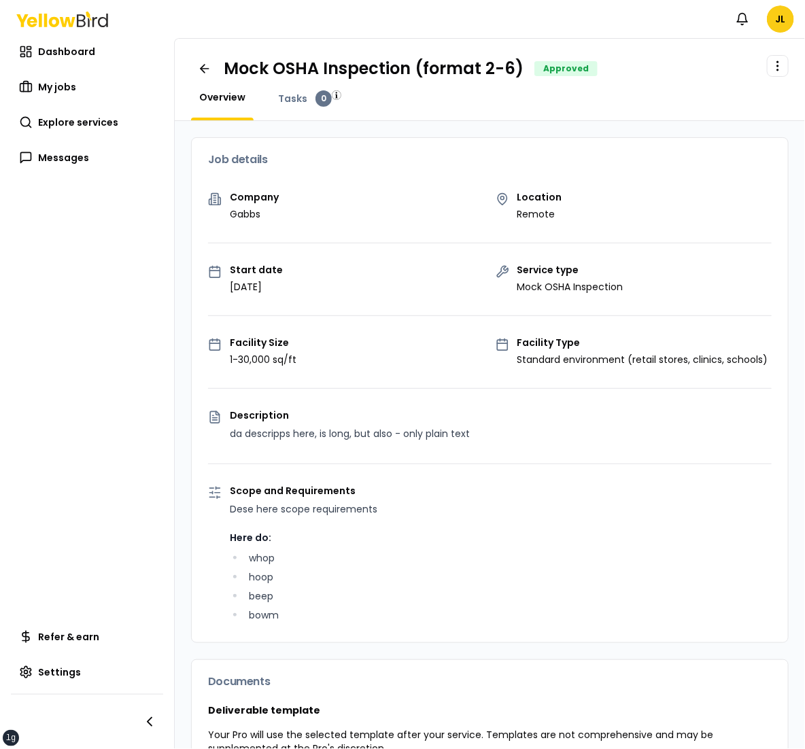
click at [508, 435] on p "da descripps here, is long, but also - only plain text" at bounding box center [501, 434] width 542 height 16
click at [786, 16] on html "xs sm md lg xl 2xl Notifications JL Dashboard My jobs Explore services Messages…" at bounding box center [402, 374] width 805 height 749
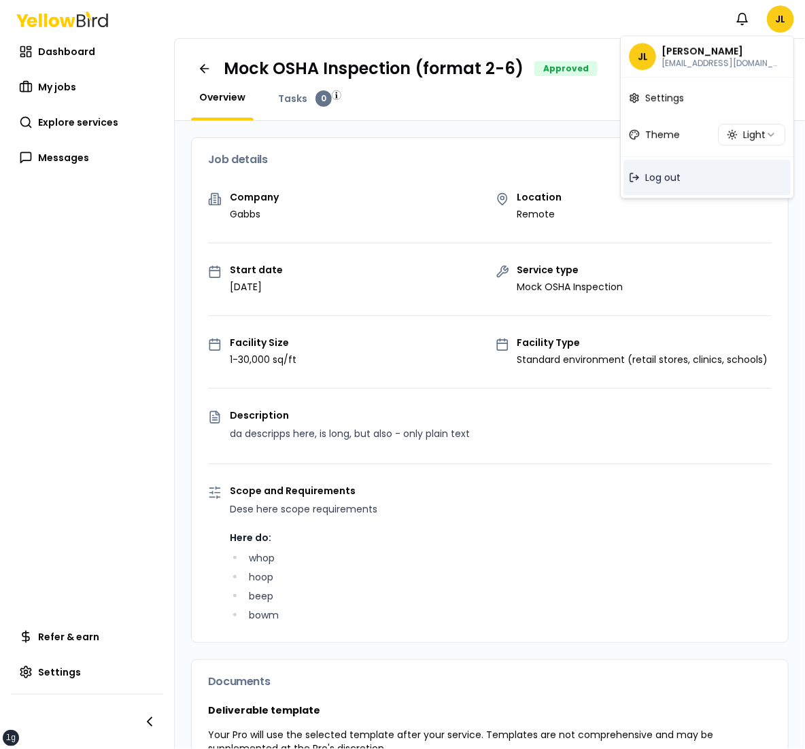
click at [699, 168] on div "Log out" at bounding box center [706, 177] width 167 height 35
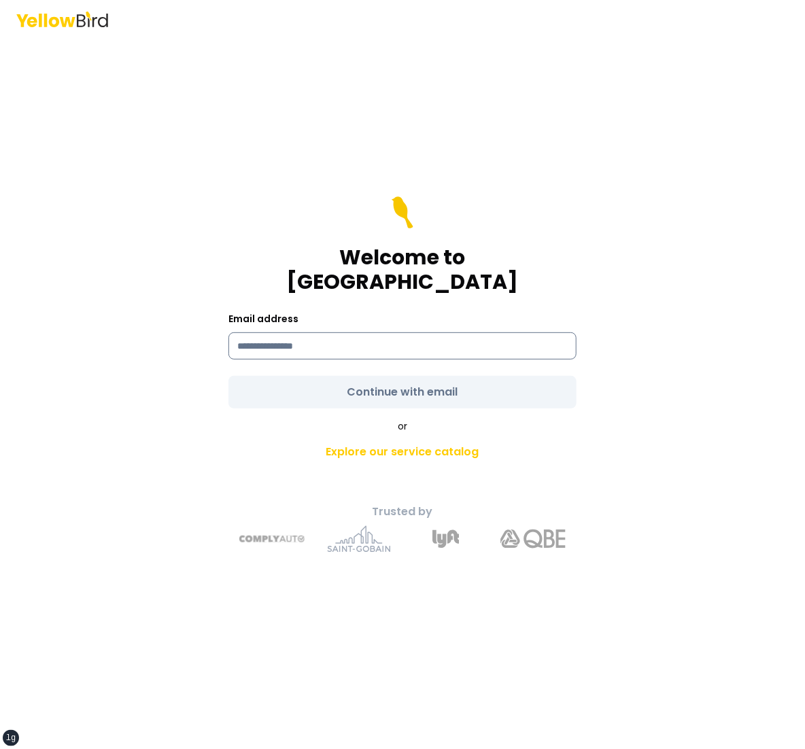
click at [421, 343] on input at bounding box center [402, 345] width 348 height 27
type input "**********"
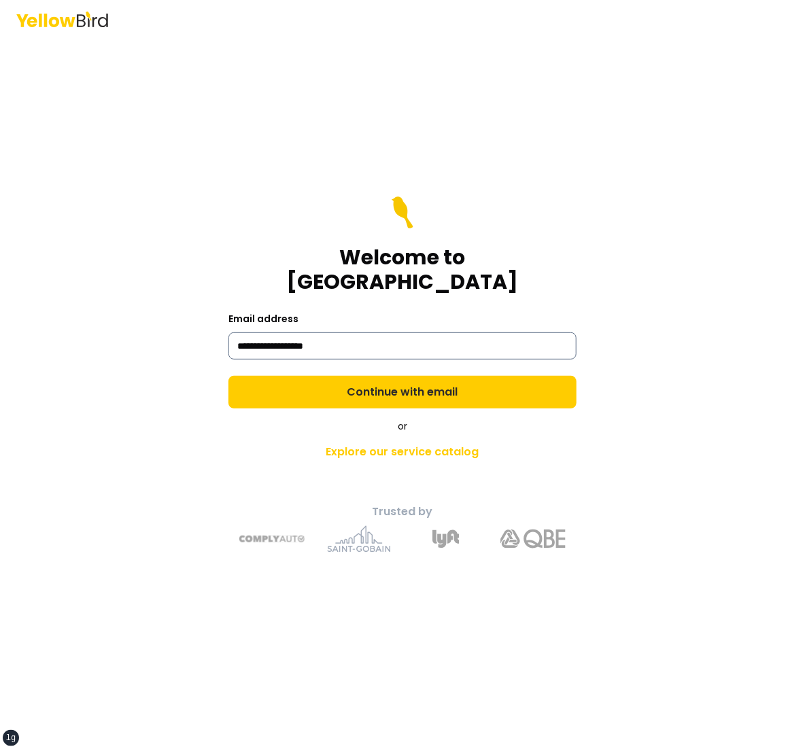
click at [228, 376] on button "Continue with email" at bounding box center [402, 392] width 348 height 33
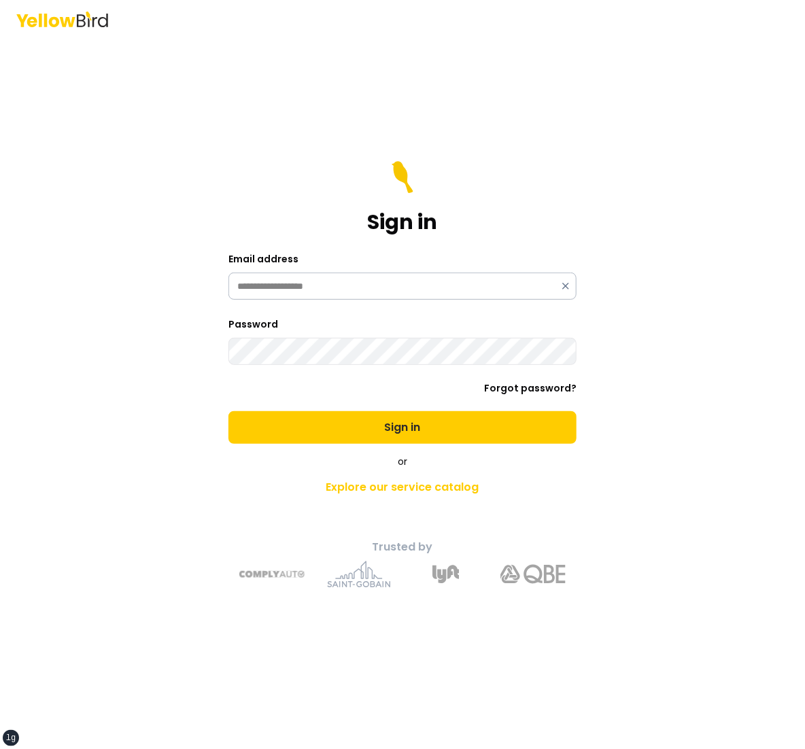
click at [228, 411] on button "Sign in" at bounding box center [402, 427] width 348 height 33
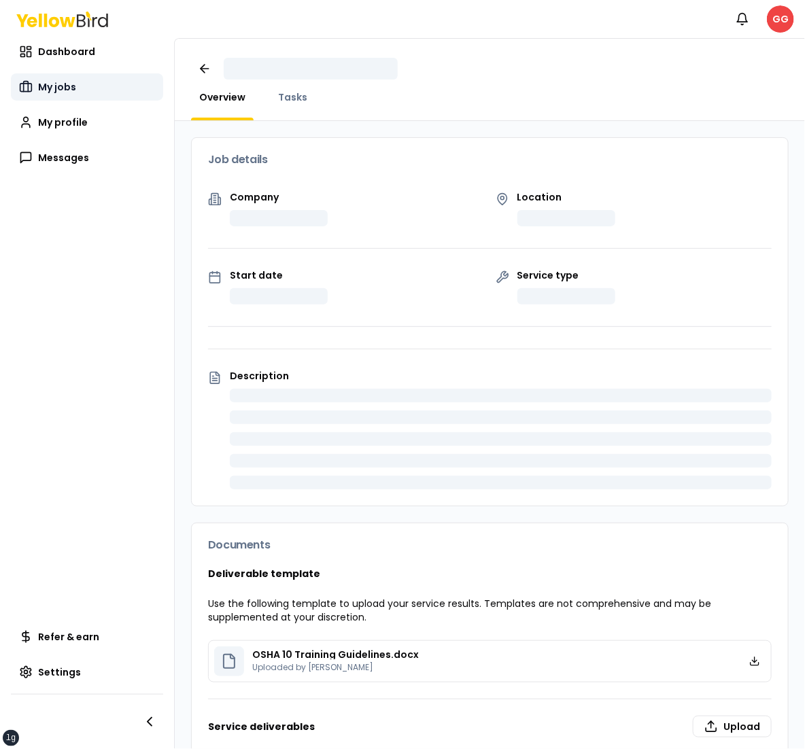
click at [133, 96] on link "My jobs" at bounding box center [87, 86] width 152 height 27
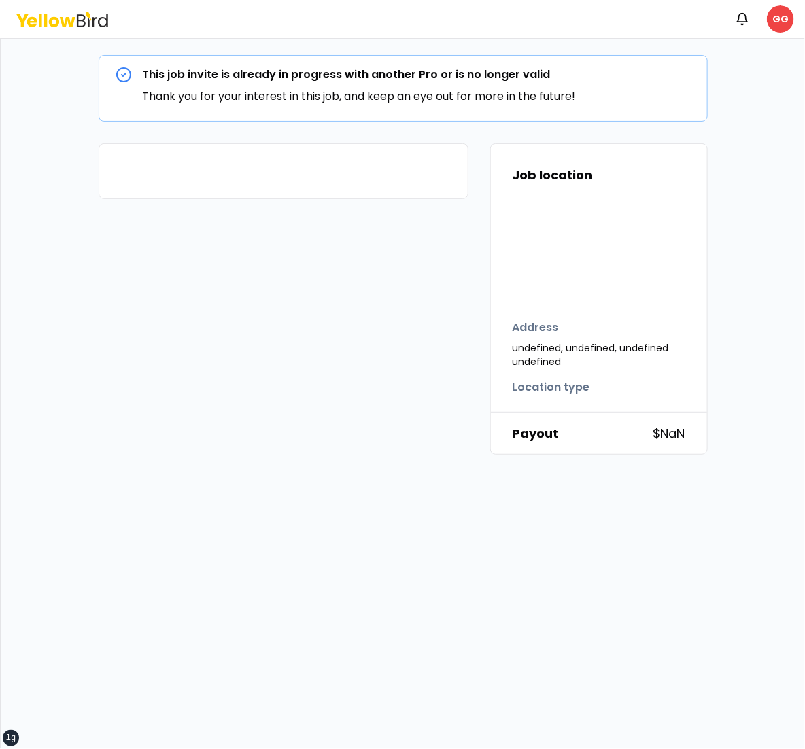
click at [541, 695] on div "This job invite is already in progress with another Pro or is no longer valid T…" at bounding box center [402, 393] width 805 height 711
